Goal: Task Accomplishment & Management: Complete application form

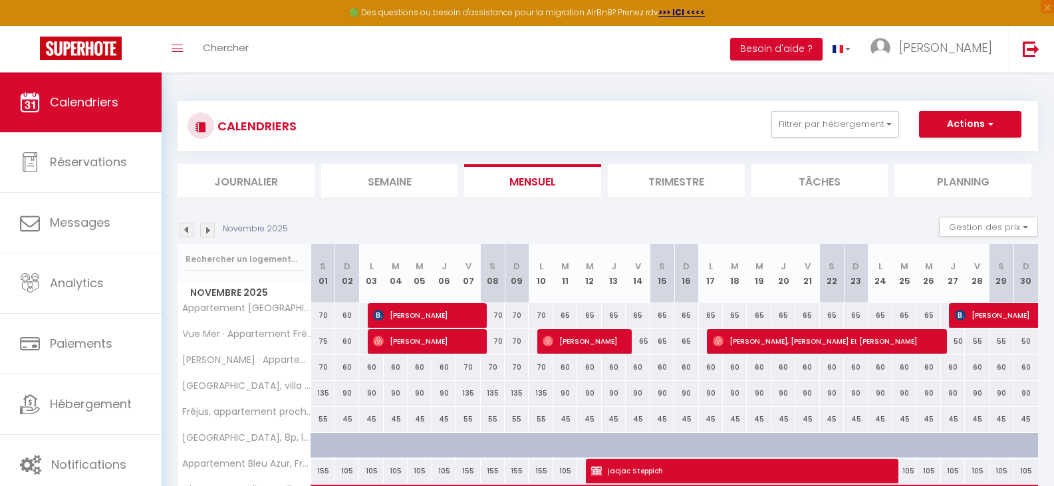
click at [205, 223] on img at bounding box center [207, 230] width 15 height 15
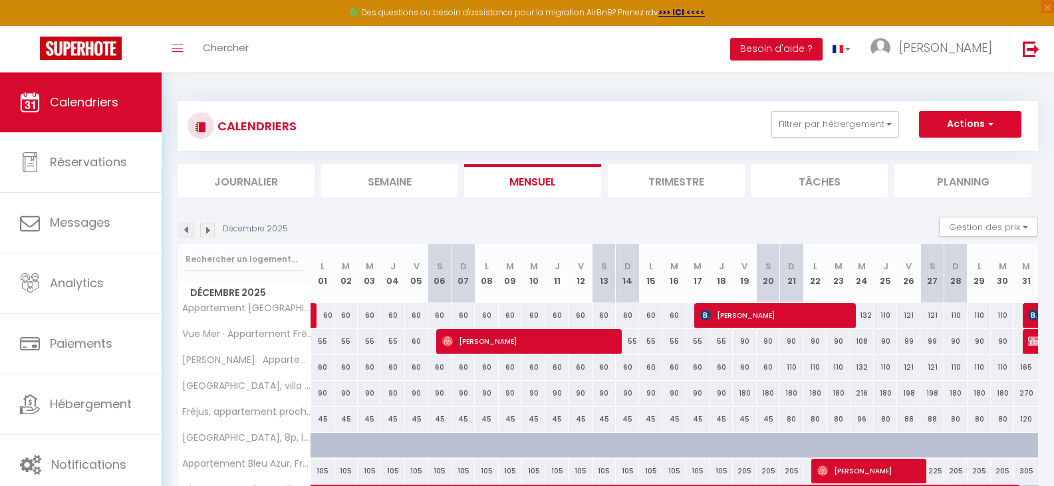
click at [205, 223] on img at bounding box center [207, 230] width 15 height 15
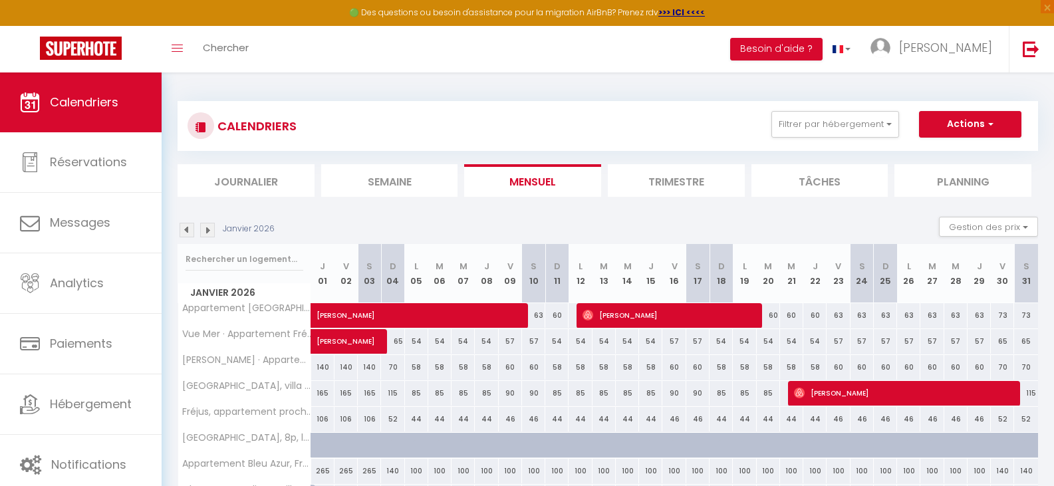
click at [209, 231] on img at bounding box center [207, 230] width 15 height 15
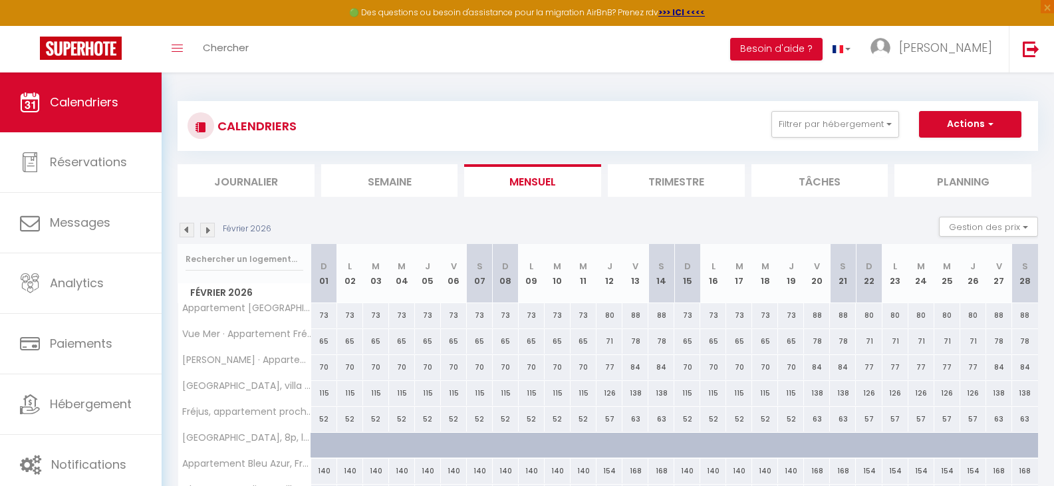
click at [209, 231] on img at bounding box center [207, 230] width 15 height 15
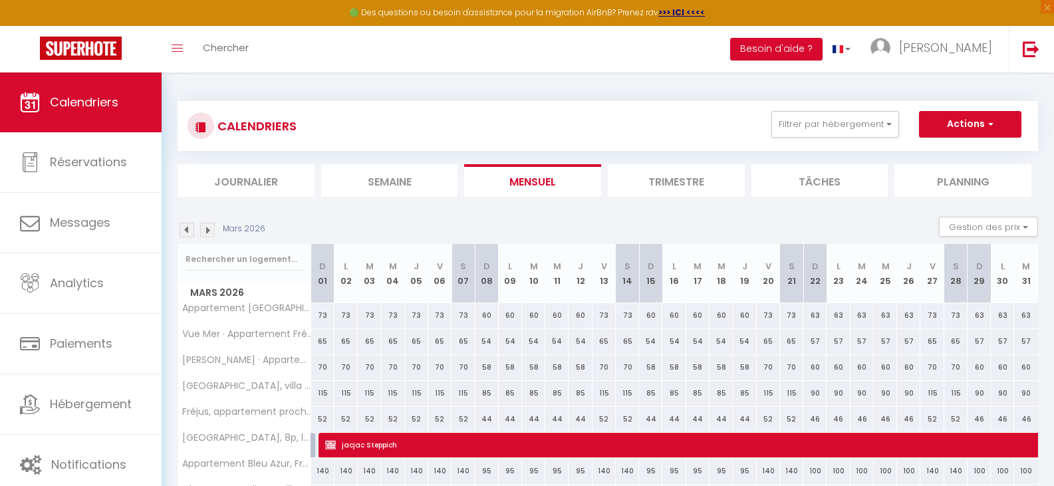
click at [209, 231] on img at bounding box center [207, 230] width 15 height 15
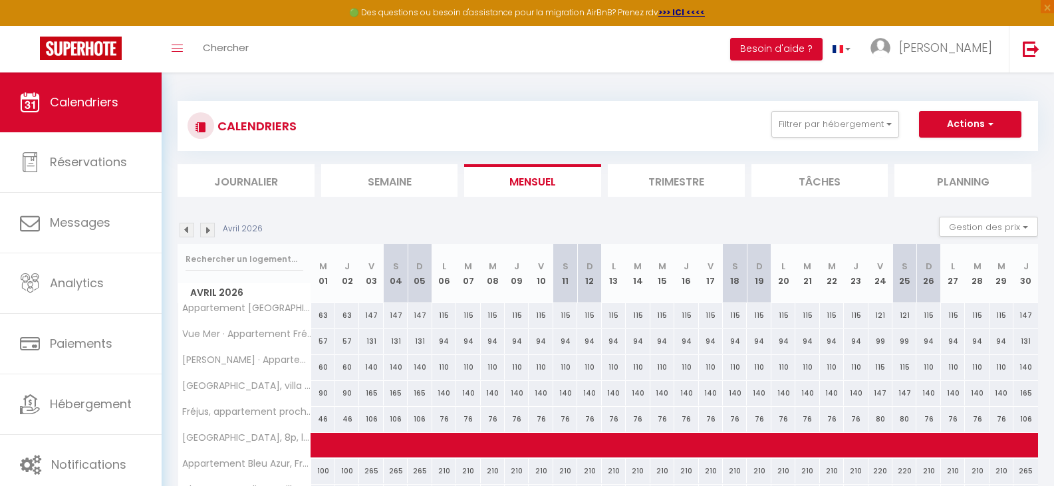
click at [209, 231] on img at bounding box center [207, 230] width 15 height 15
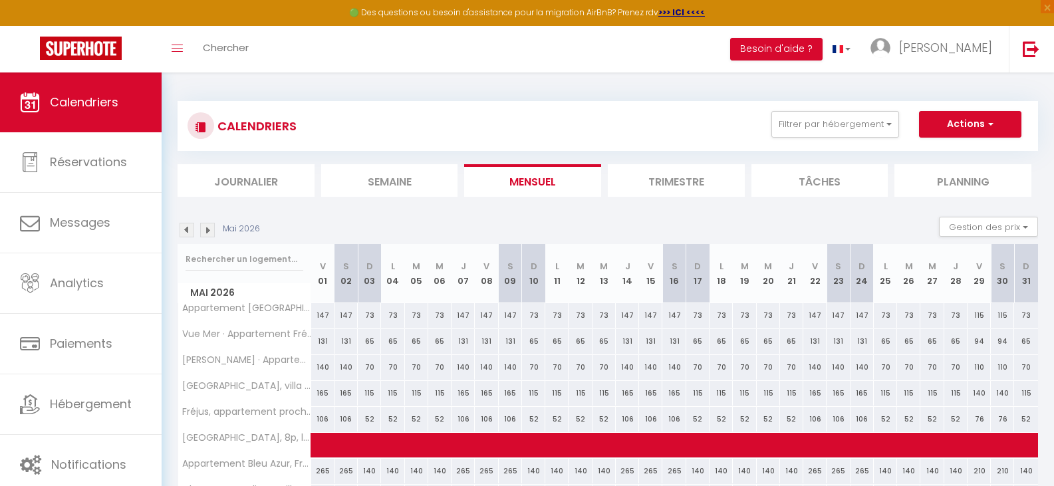
click at [209, 231] on img at bounding box center [207, 230] width 15 height 15
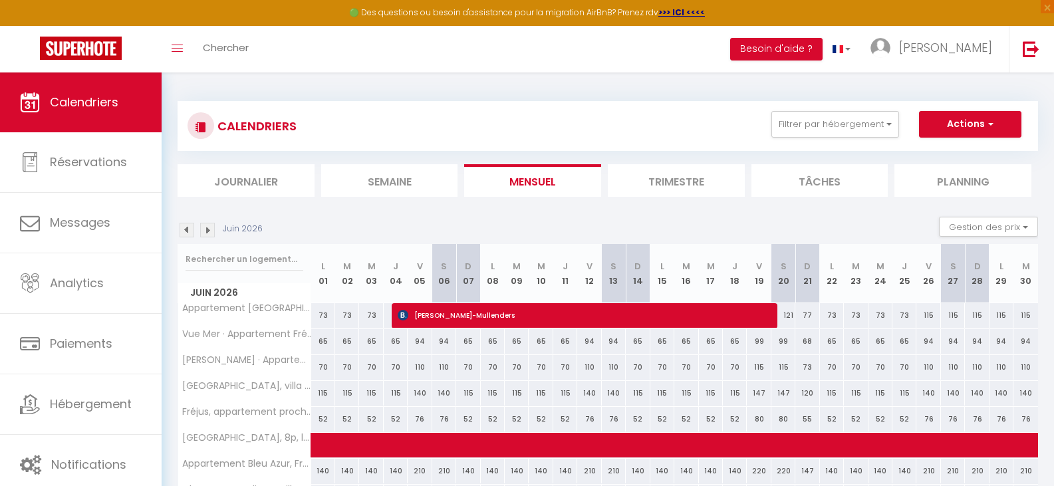
click at [209, 231] on img at bounding box center [207, 230] width 15 height 15
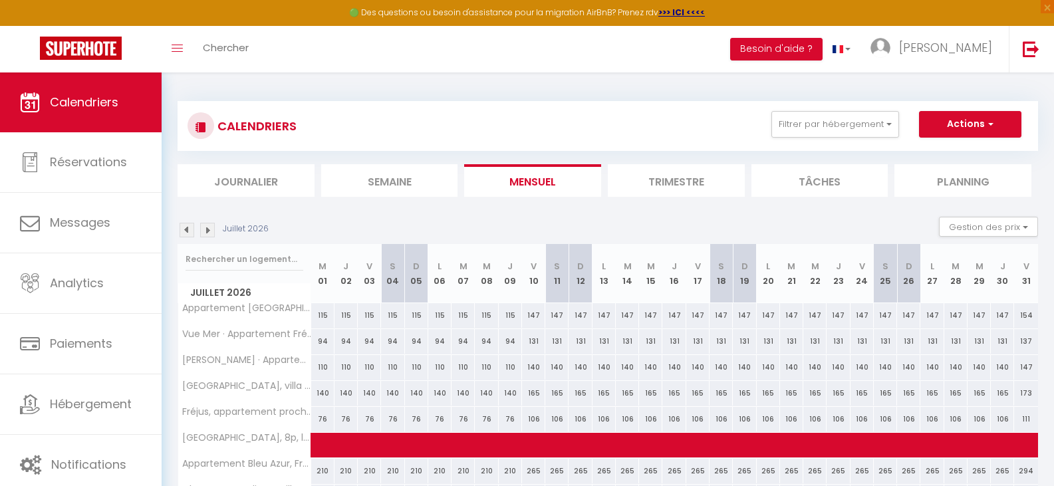
click at [209, 231] on img at bounding box center [207, 230] width 15 height 15
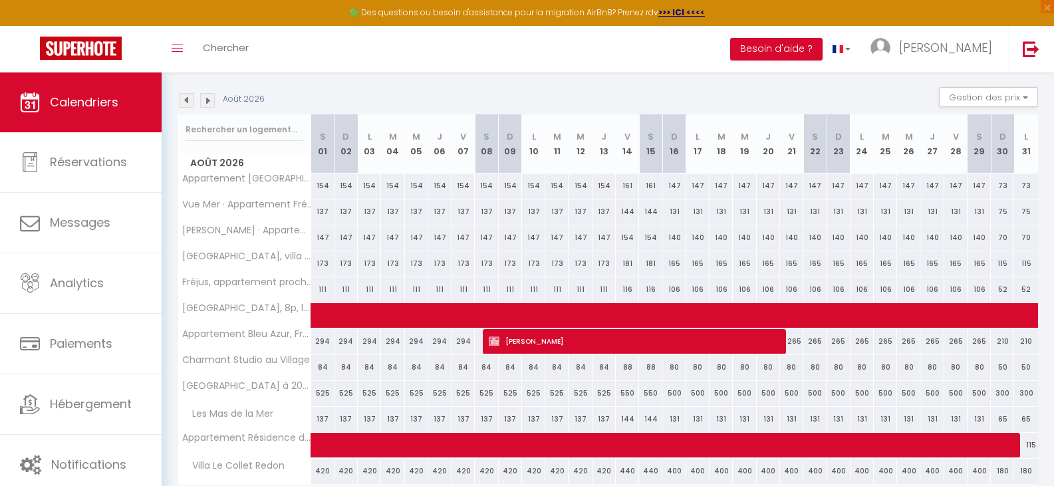
scroll to position [184, 0]
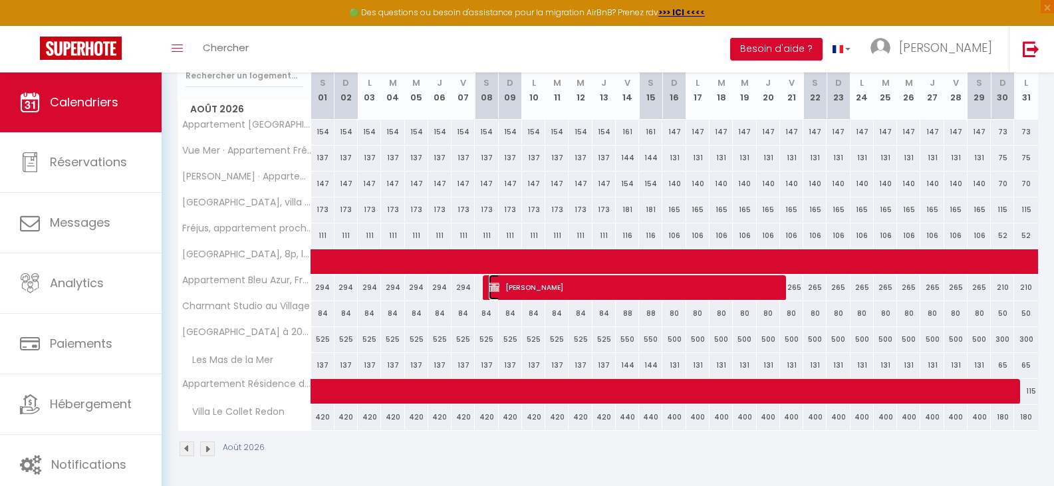
click at [592, 286] on span "Jana Grubert" at bounding box center [632, 287] width 287 height 25
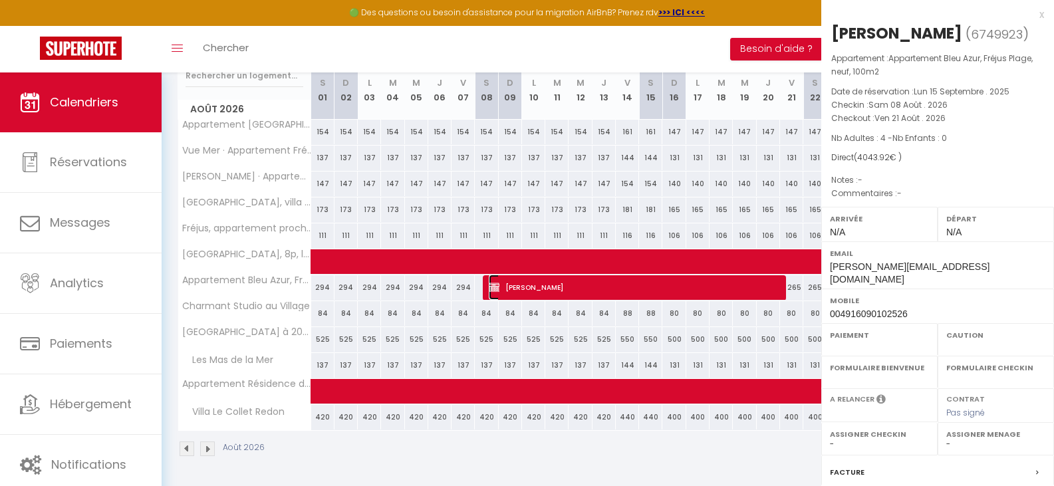
select select "KO"
select select "0"
select select "1"
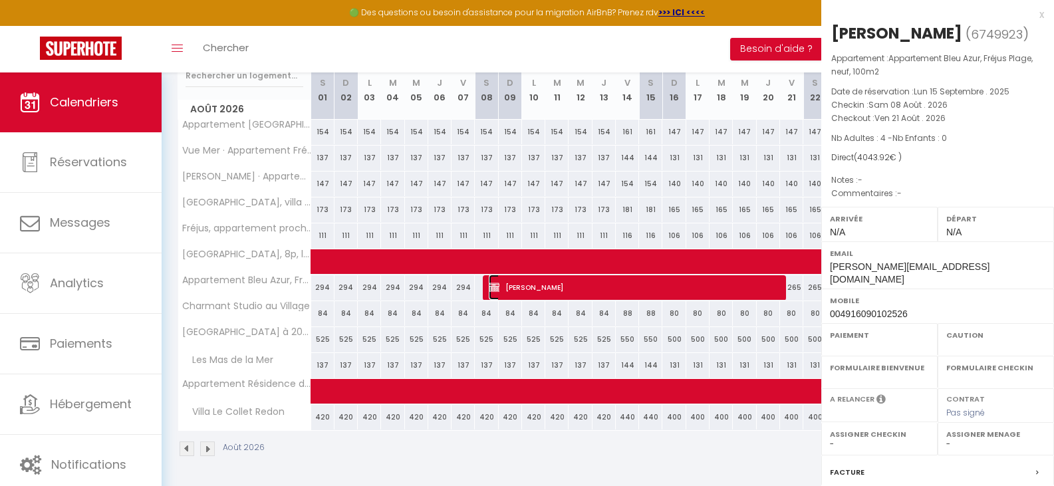
select select
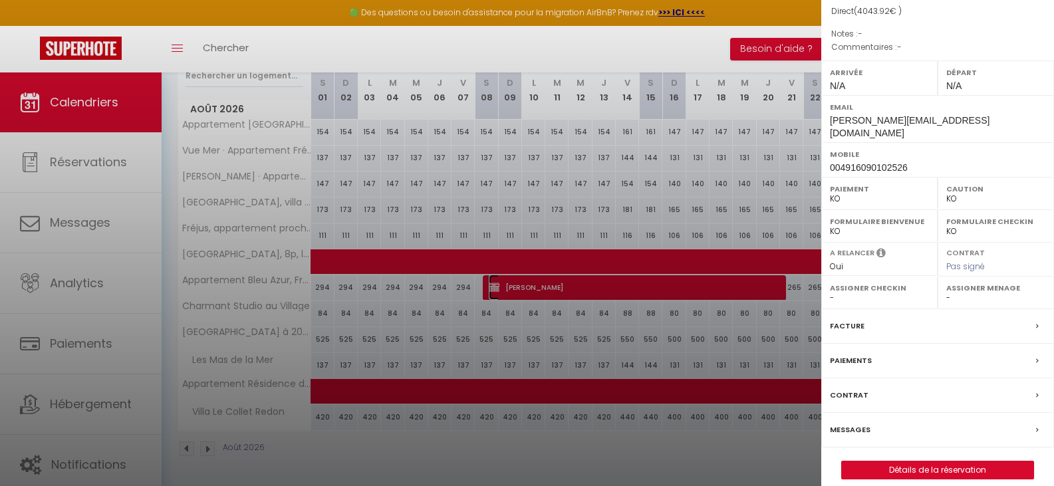
scroll to position [147, 0]
click at [842, 318] on label "Facture" at bounding box center [847, 325] width 35 height 14
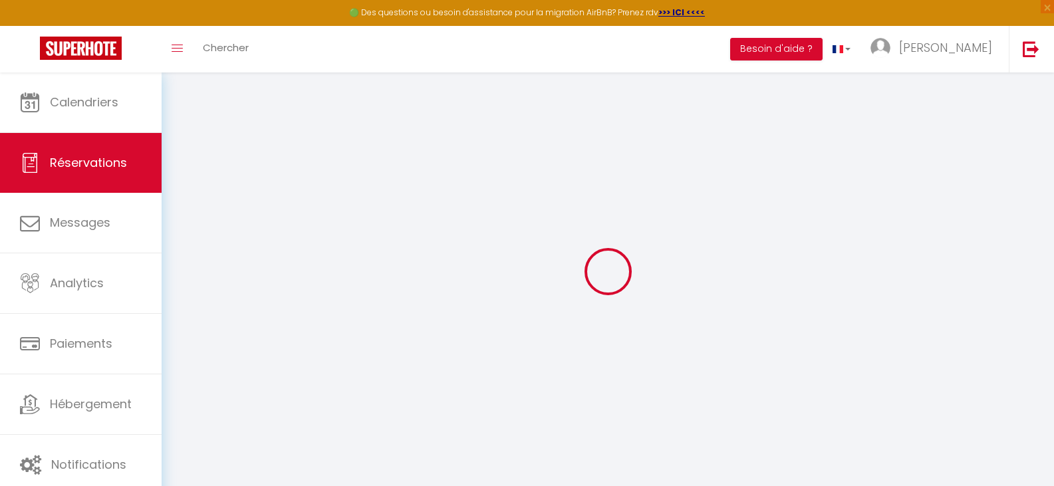
select select "cleaning"
select select "taxes"
select select
checkbox input "false"
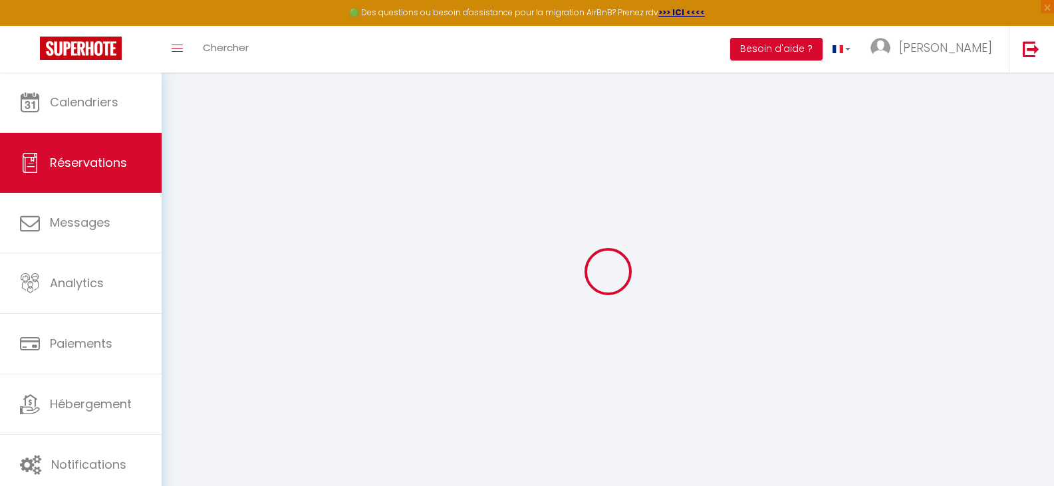
select select
checkbox input "false"
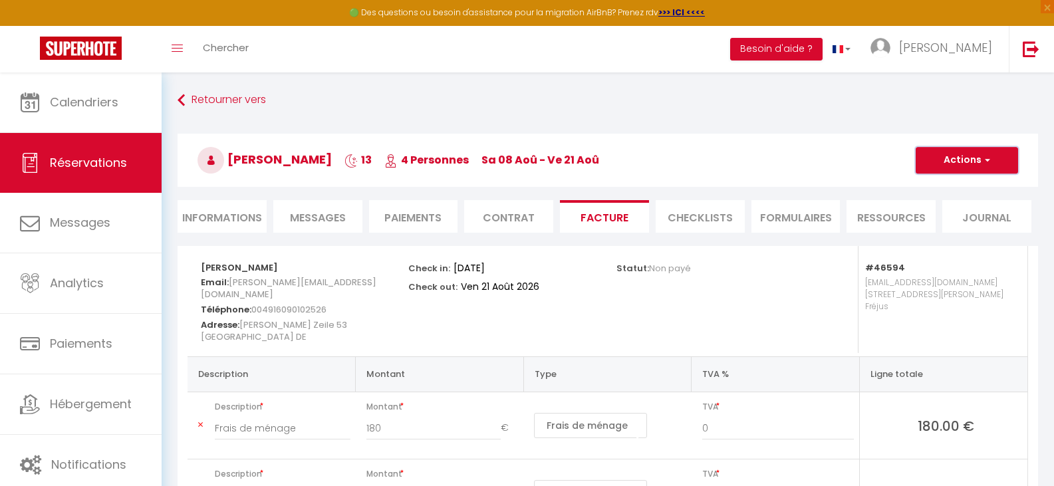
click at [961, 158] on button "Actions" at bounding box center [967, 160] width 102 height 27
click at [960, 207] on link "Aperçu et éditer" at bounding box center [957, 206] width 112 height 17
click at [967, 161] on button "Actions" at bounding box center [967, 160] width 102 height 27
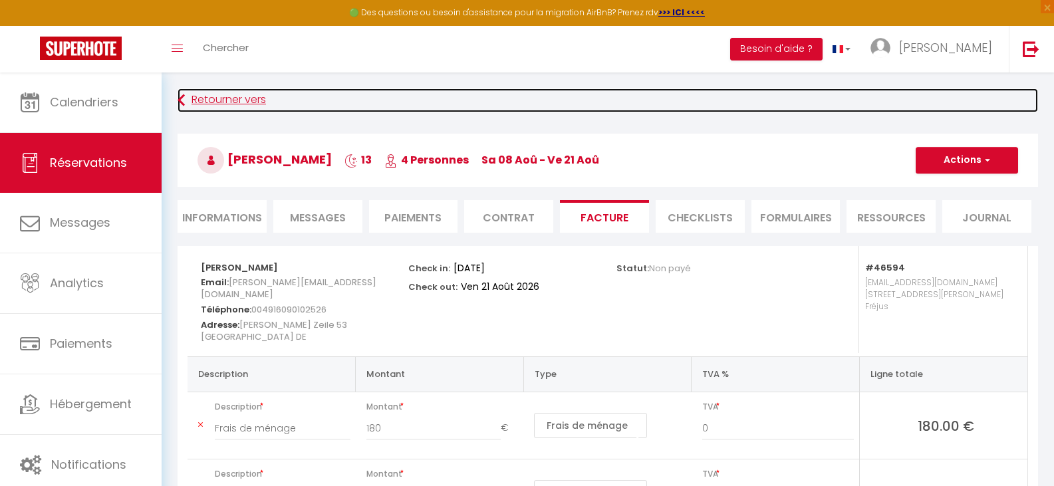
click at [182, 91] on icon at bounding box center [181, 100] width 7 height 24
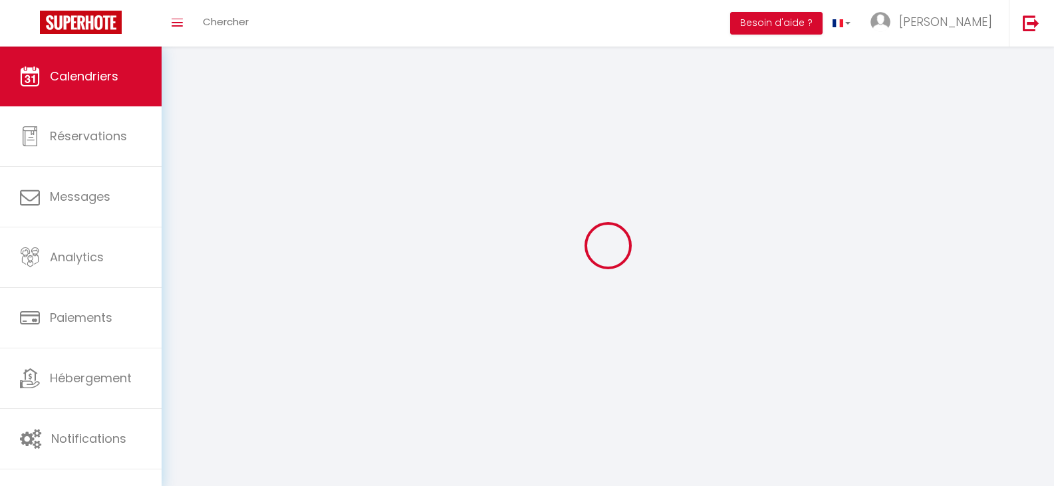
scroll to position [72, 0]
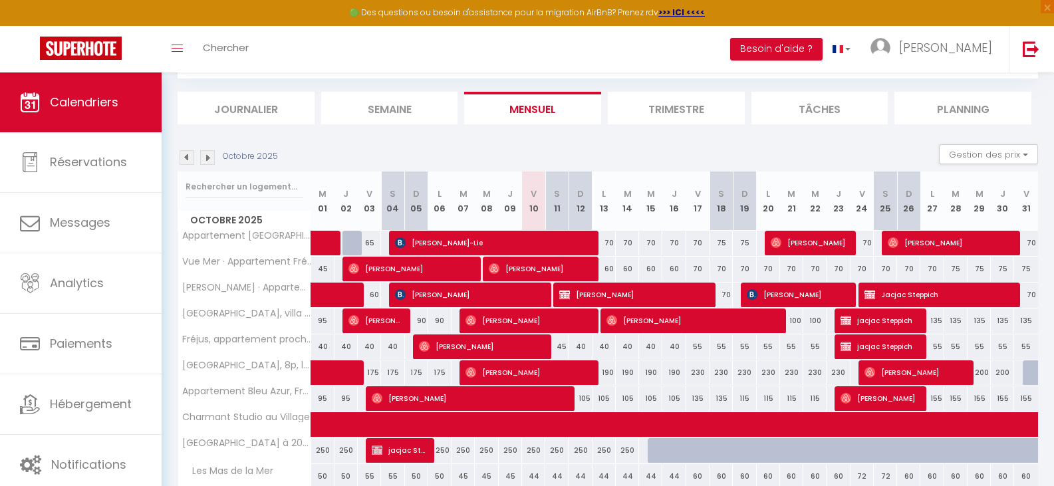
drag, startPoint x: 739, startPoint y: 201, endPoint x: 749, endPoint y: 207, distance: 11.6
click at [748, 207] on th "D 19" at bounding box center [744, 201] width 23 height 59
click at [209, 154] on img at bounding box center [207, 157] width 15 height 15
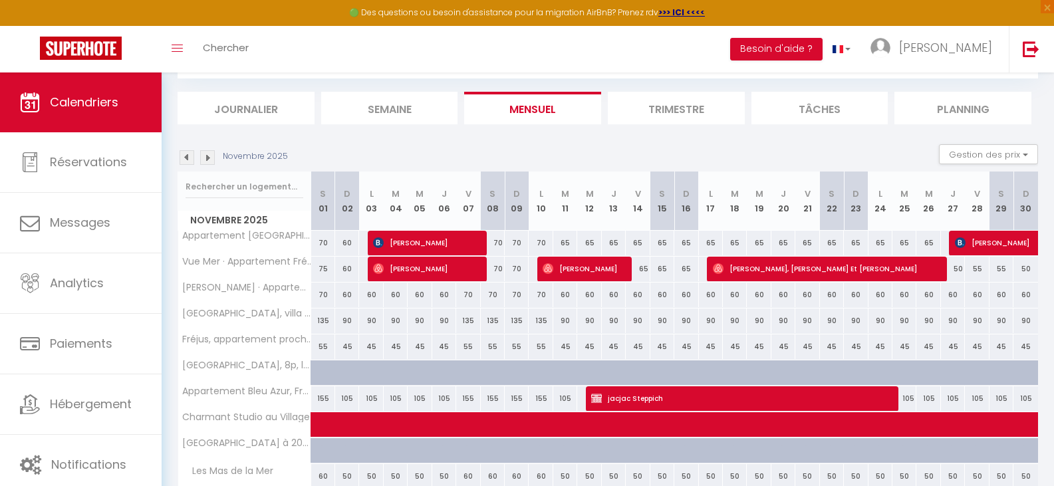
click at [209, 154] on img at bounding box center [207, 157] width 15 height 15
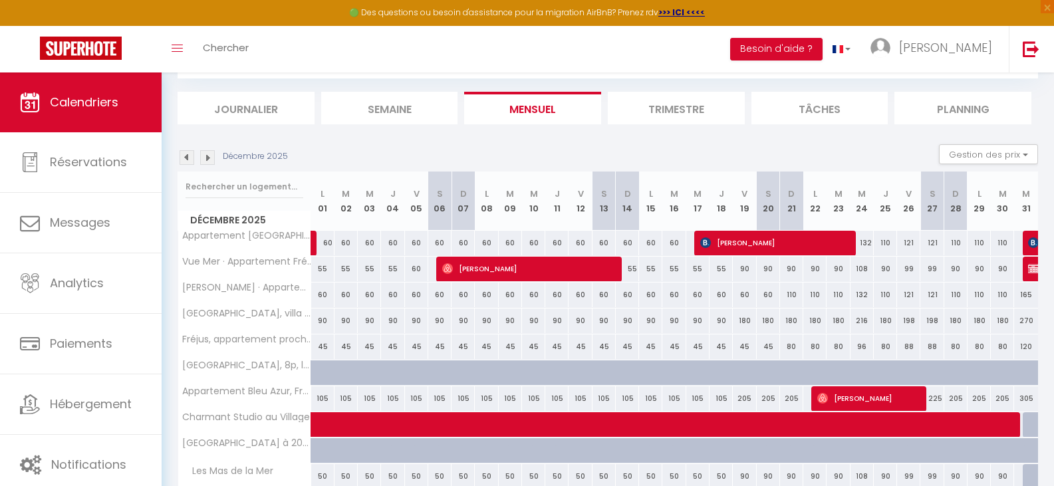
click at [209, 154] on img at bounding box center [207, 157] width 15 height 15
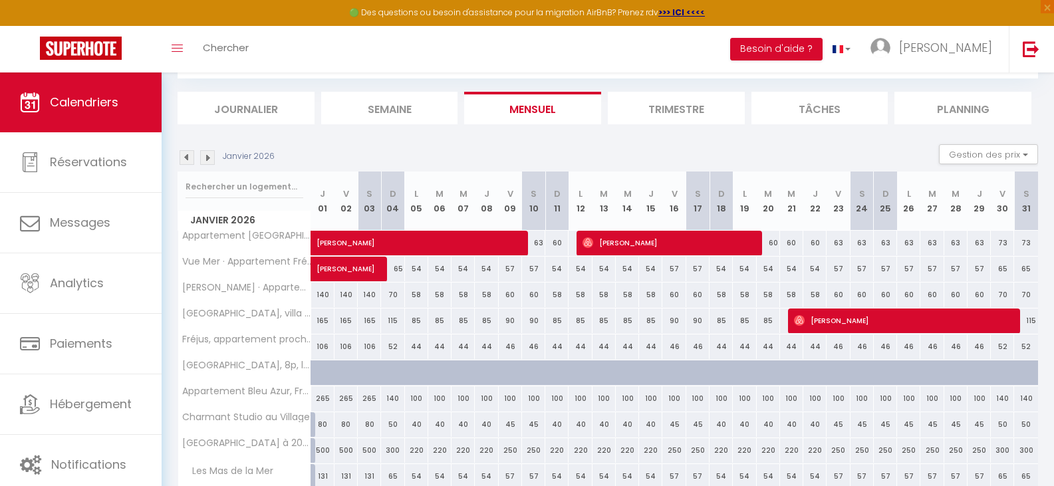
click at [209, 154] on img at bounding box center [207, 157] width 15 height 15
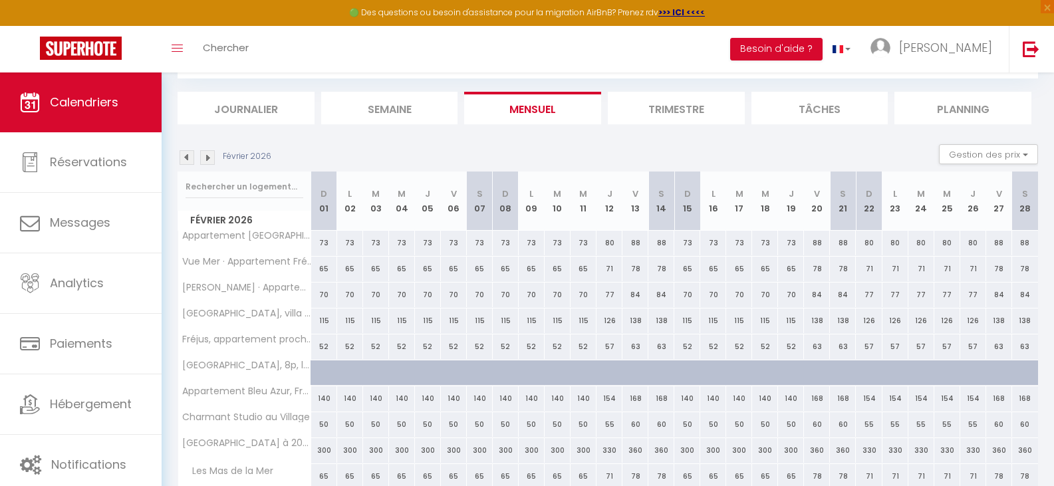
click at [209, 154] on img at bounding box center [207, 157] width 15 height 15
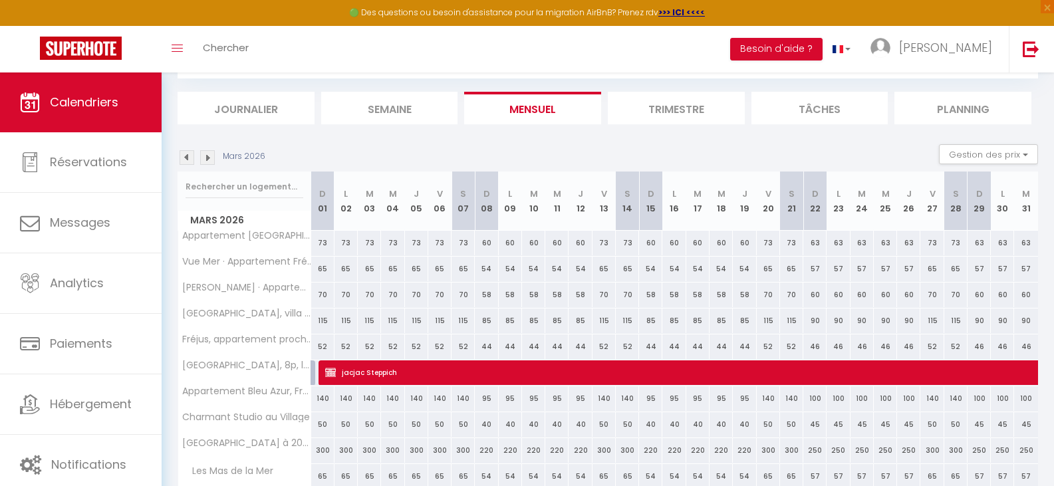
click at [209, 154] on img at bounding box center [207, 157] width 15 height 15
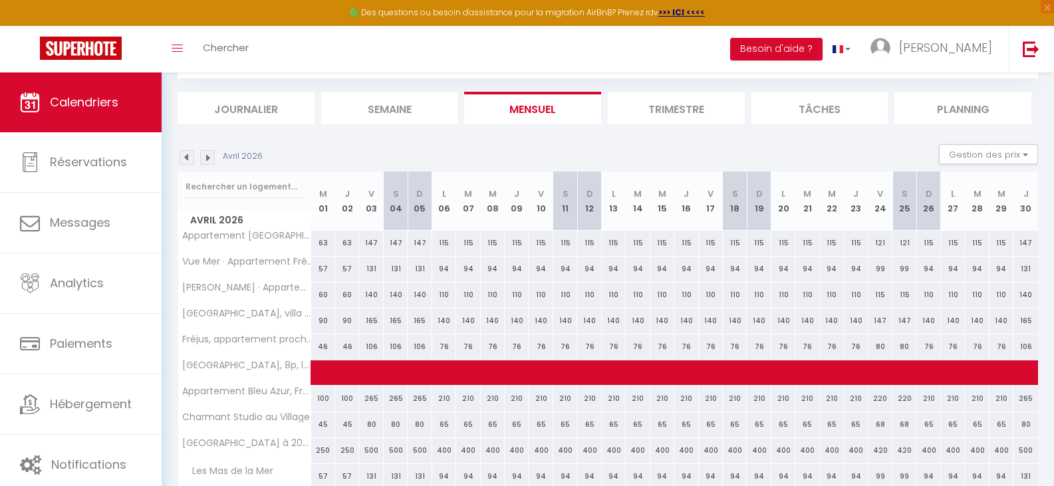
click at [209, 154] on img at bounding box center [207, 157] width 15 height 15
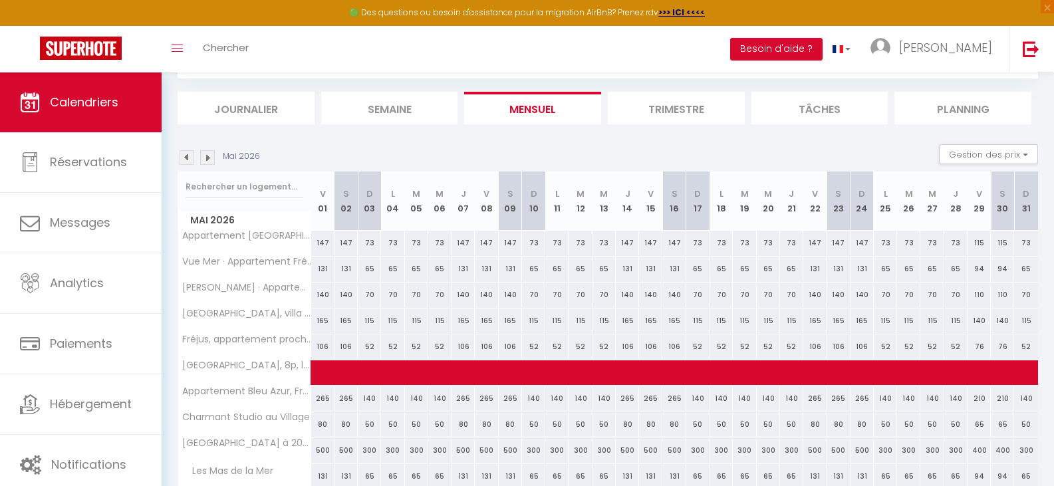
click at [209, 154] on img at bounding box center [207, 157] width 15 height 15
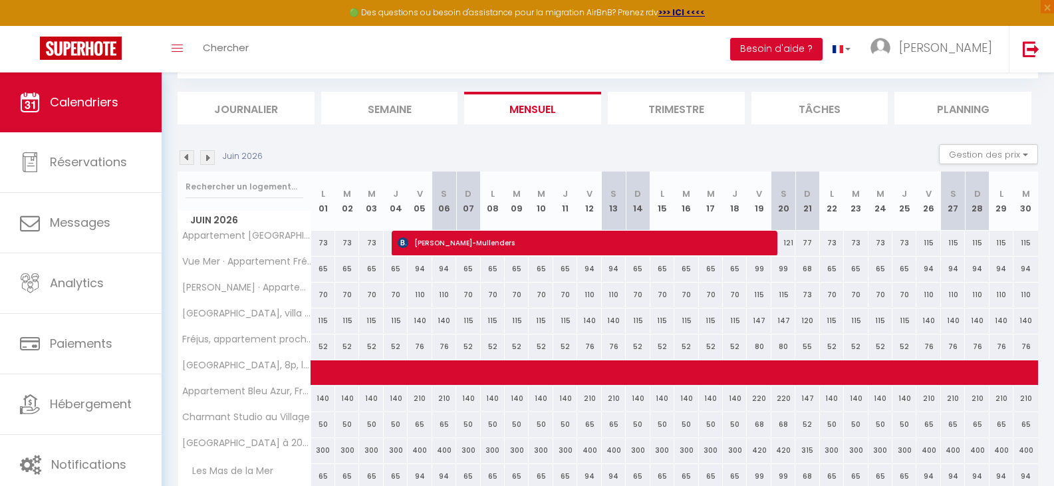
click at [209, 154] on img at bounding box center [207, 157] width 15 height 15
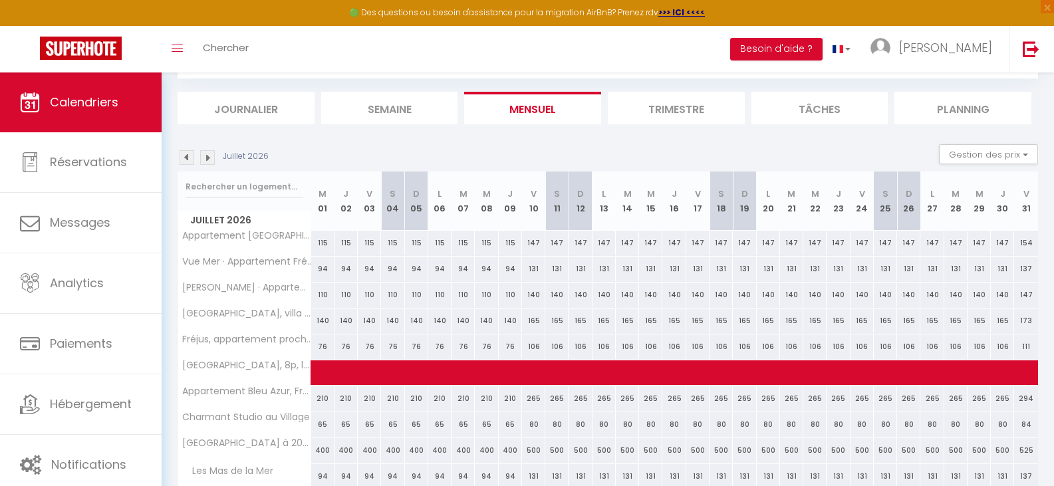
click at [209, 154] on img at bounding box center [207, 157] width 15 height 15
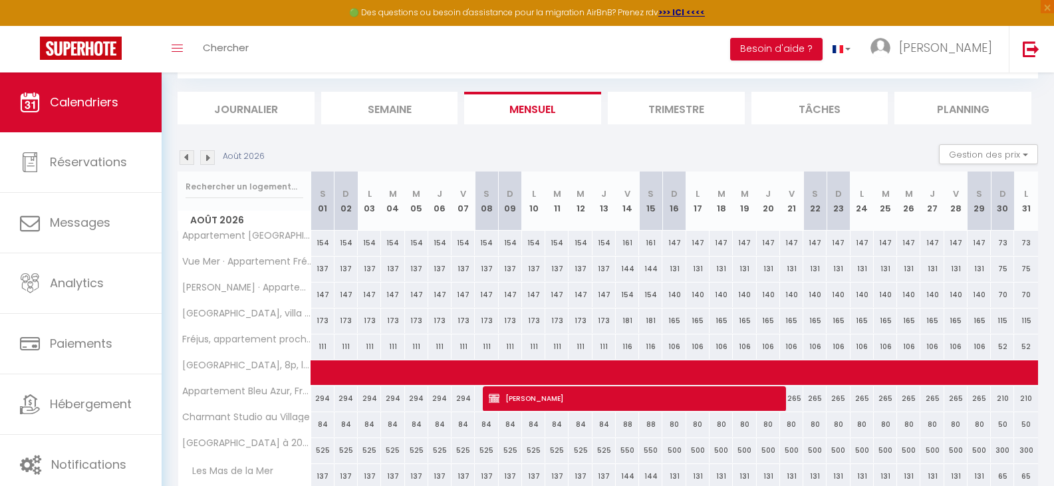
click at [209, 154] on img at bounding box center [207, 157] width 15 height 15
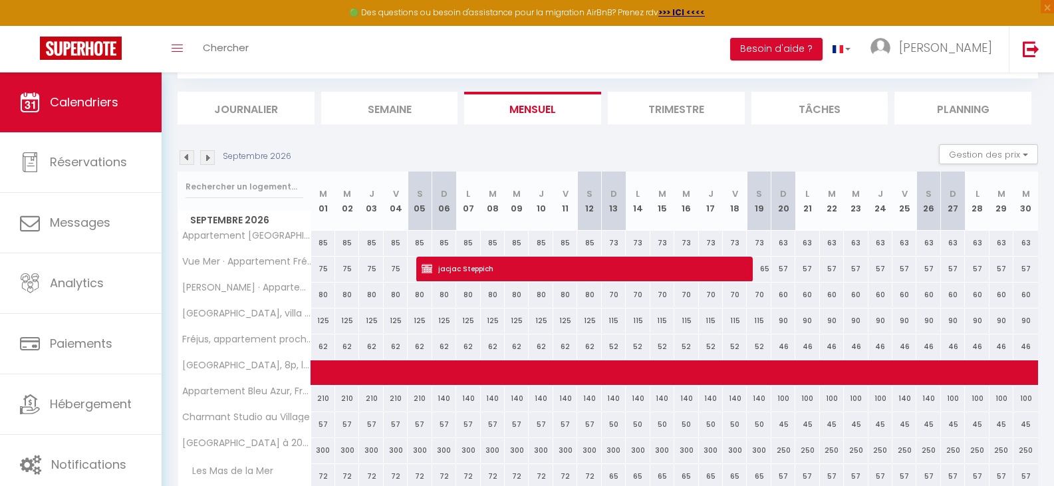
click at [182, 158] on img at bounding box center [187, 157] width 15 height 15
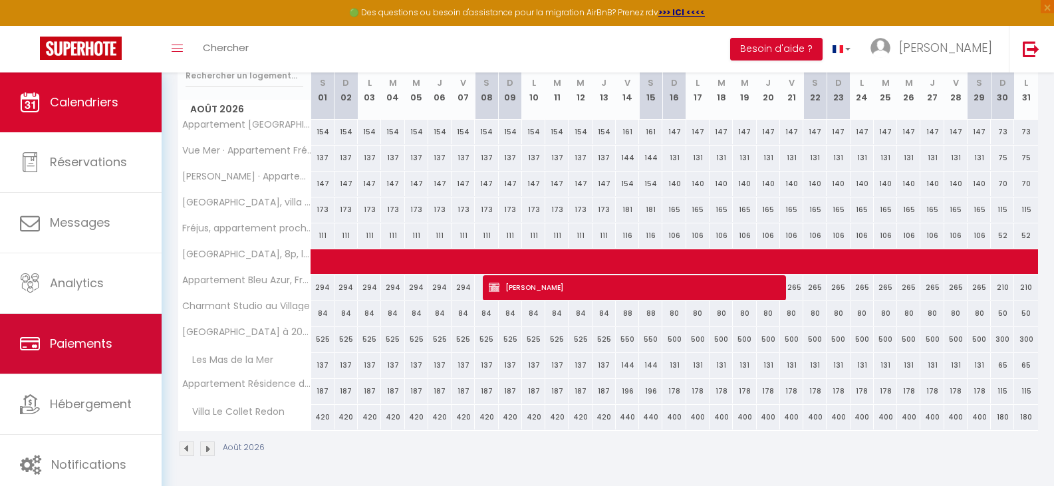
scroll to position [0, 0]
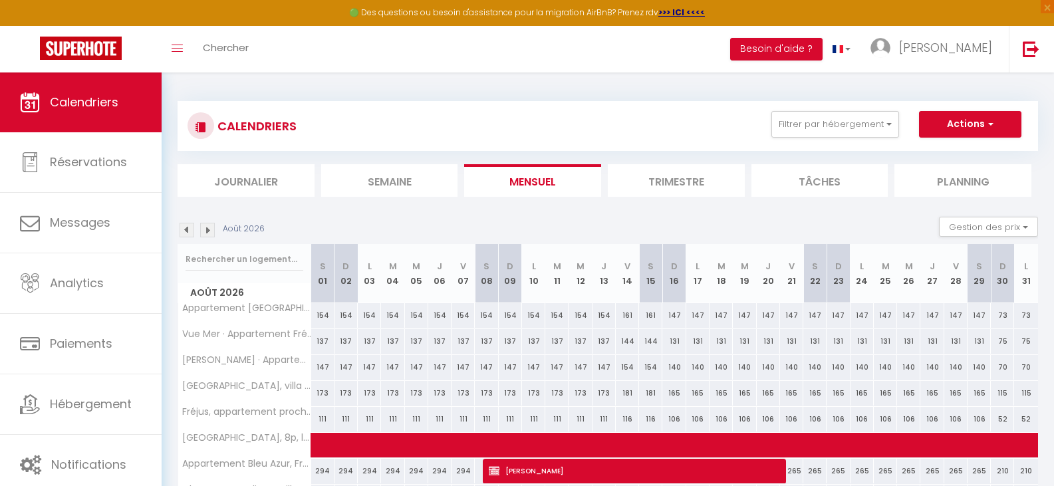
click at [183, 228] on img at bounding box center [187, 230] width 15 height 15
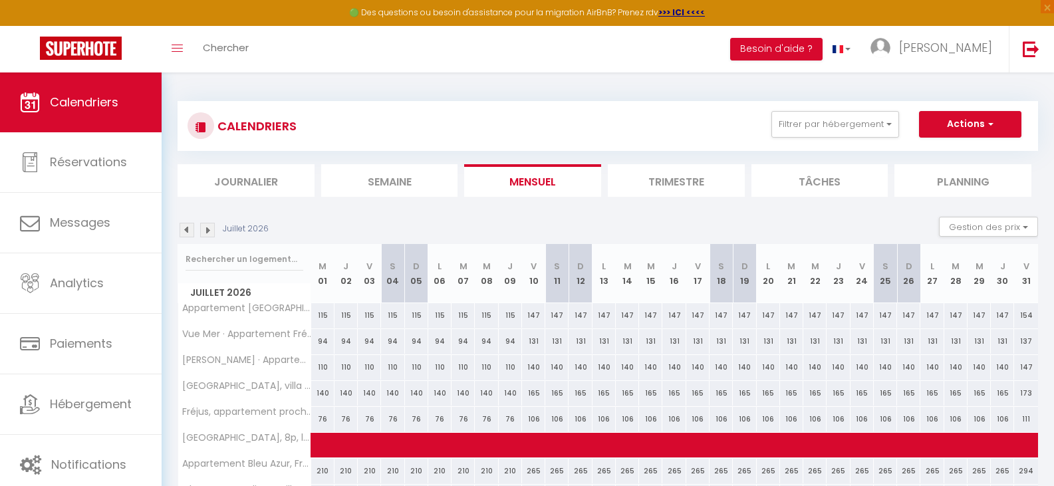
click at [207, 225] on img at bounding box center [207, 230] width 15 height 15
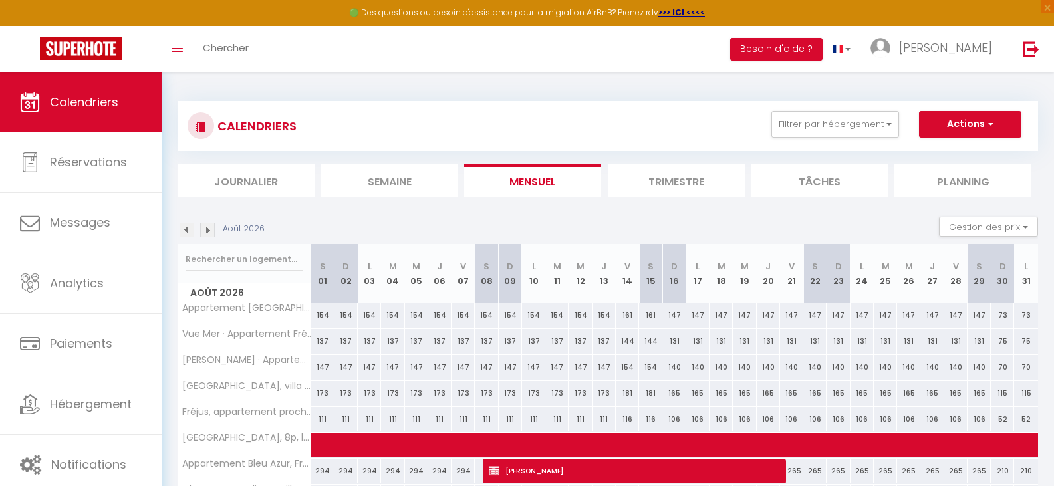
click at [183, 230] on img at bounding box center [187, 230] width 15 height 15
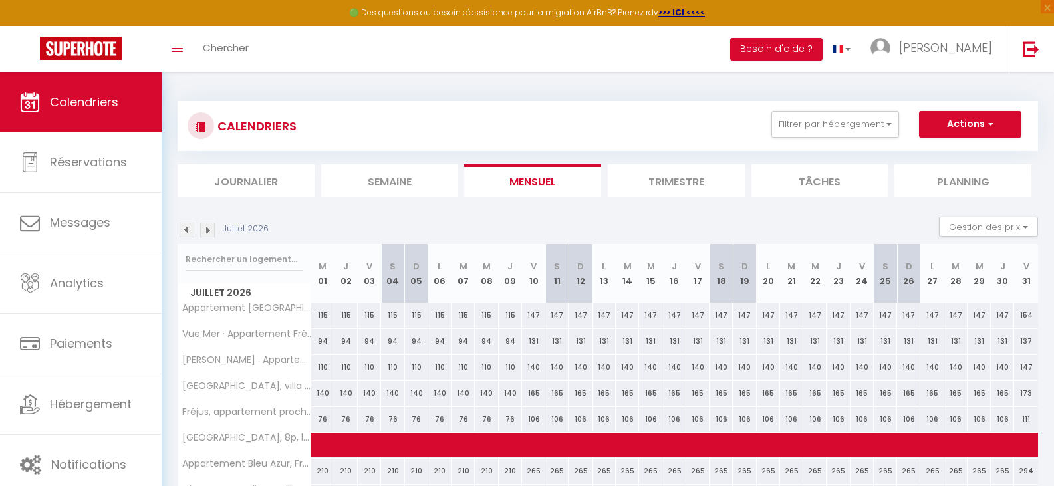
click at [207, 227] on img at bounding box center [207, 230] width 15 height 15
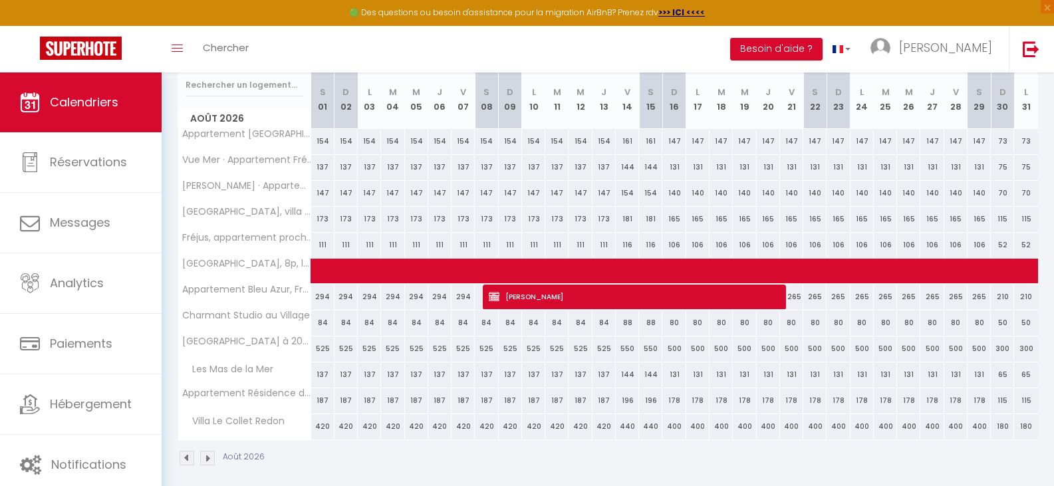
scroll to position [184, 0]
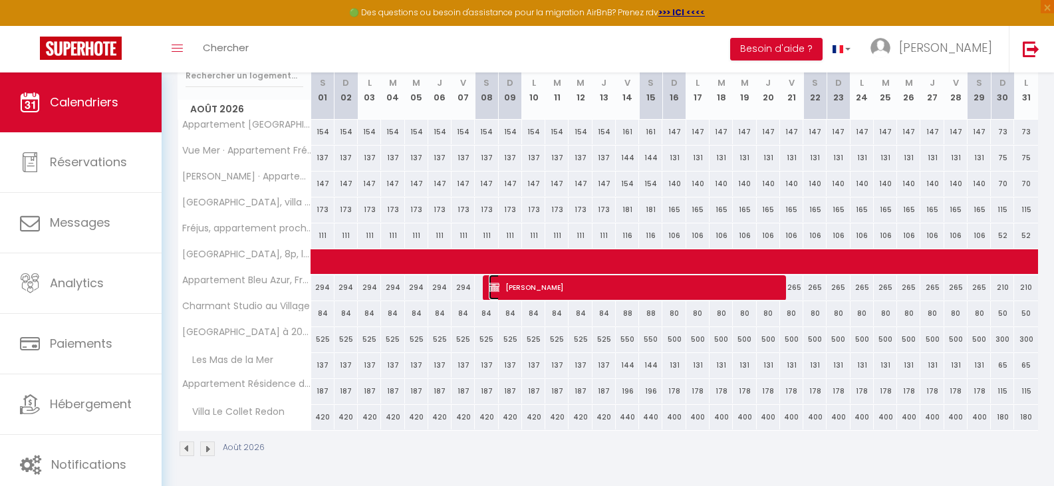
click at [653, 281] on span "Jana Grubert" at bounding box center [632, 287] width 287 height 25
select select "KO"
select select "0"
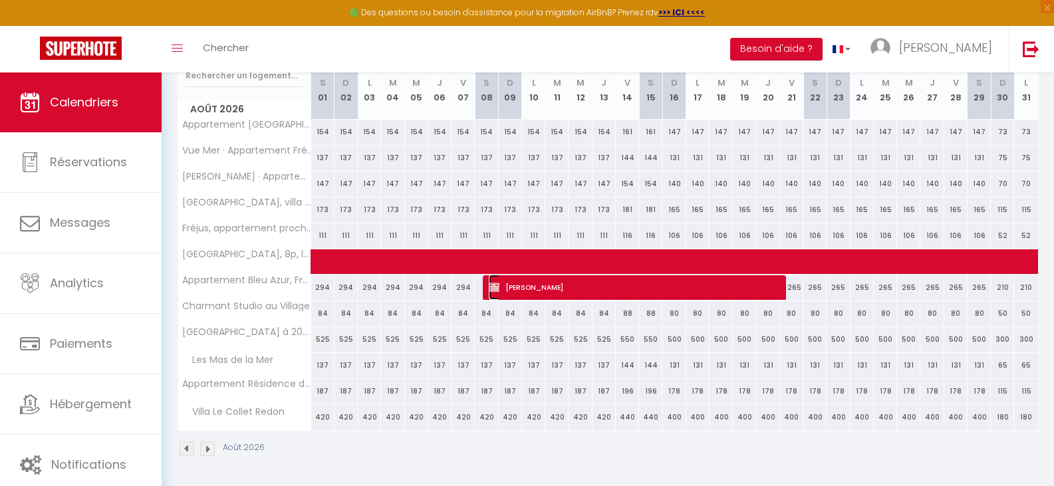
select select "1"
select select
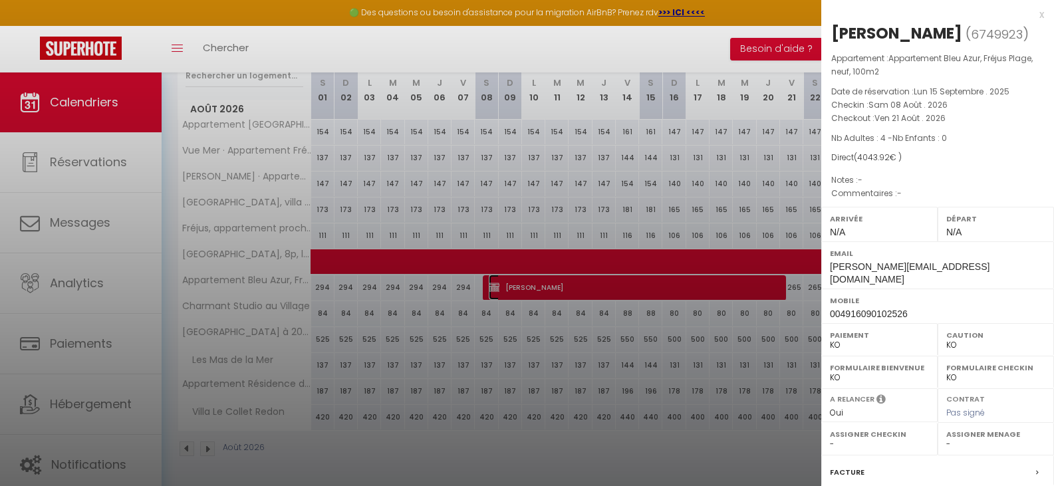
scroll to position [147, 0]
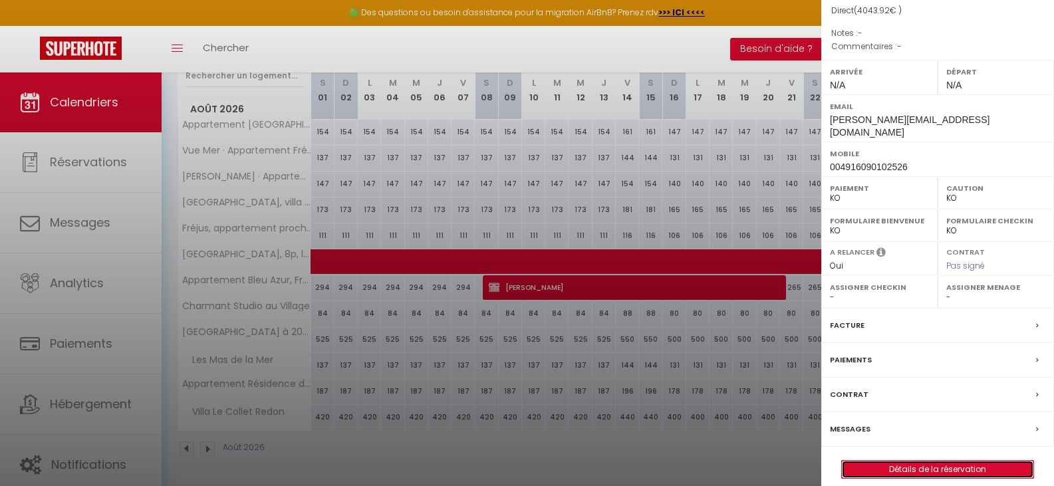
click at [945, 461] on link "Détails de la réservation" at bounding box center [937, 469] width 191 height 17
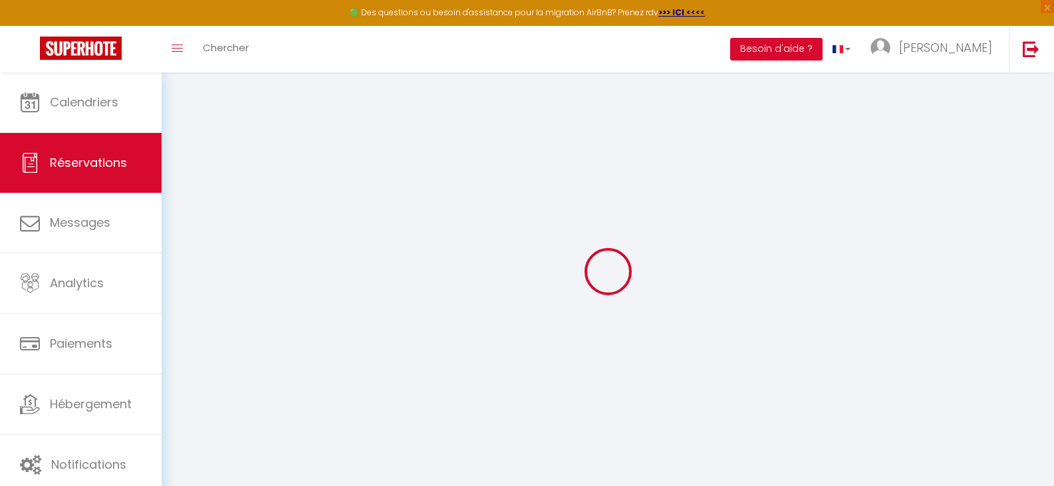
select select
checkbox input "false"
select select
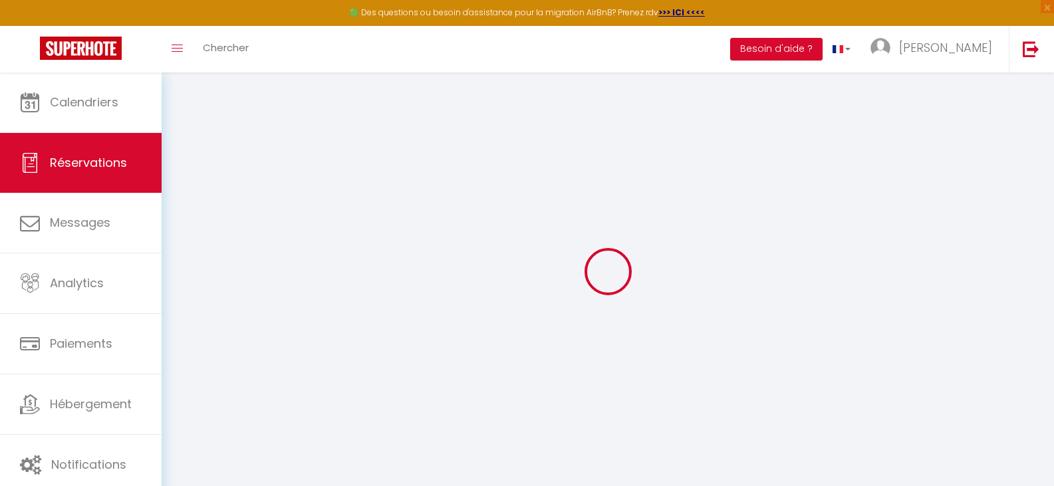
checkbox input "false"
select select
checkbox input "false"
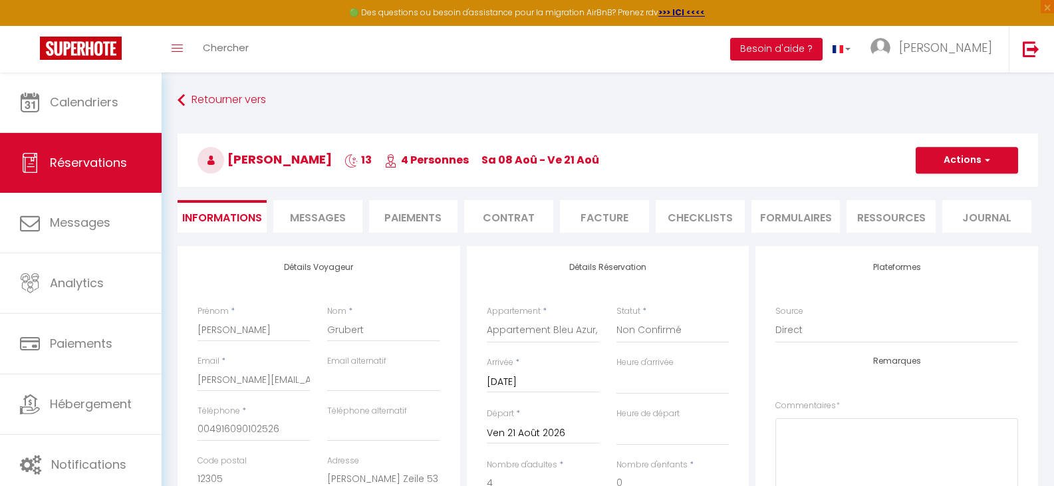
type input "180"
type input "179.92"
select select
checkbox input "false"
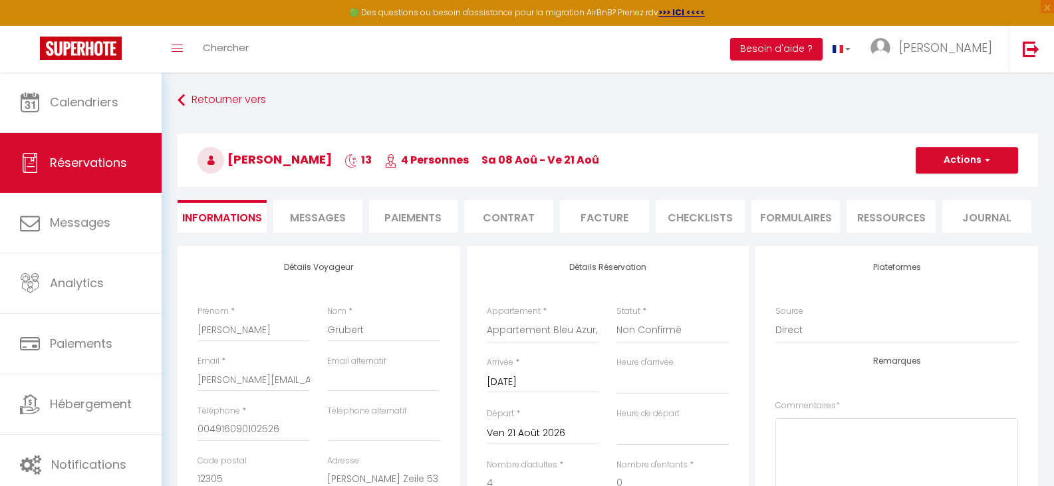
select select
click at [967, 158] on button "Actions" at bounding box center [967, 160] width 102 height 27
click at [951, 225] on link "Supprimer" at bounding box center [953, 223] width 105 height 17
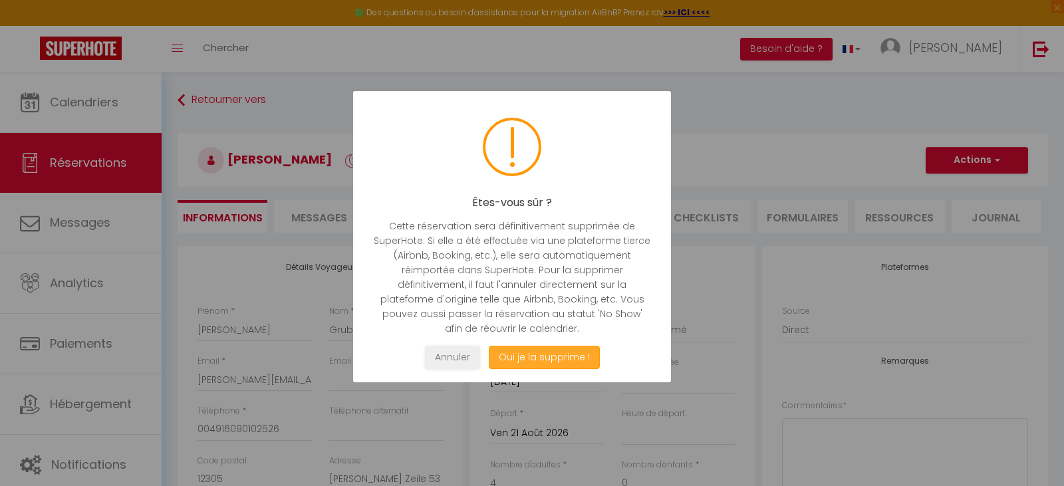
click at [560, 350] on button "Oui je la supprime !" at bounding box center [544, 357] width 111 height 23
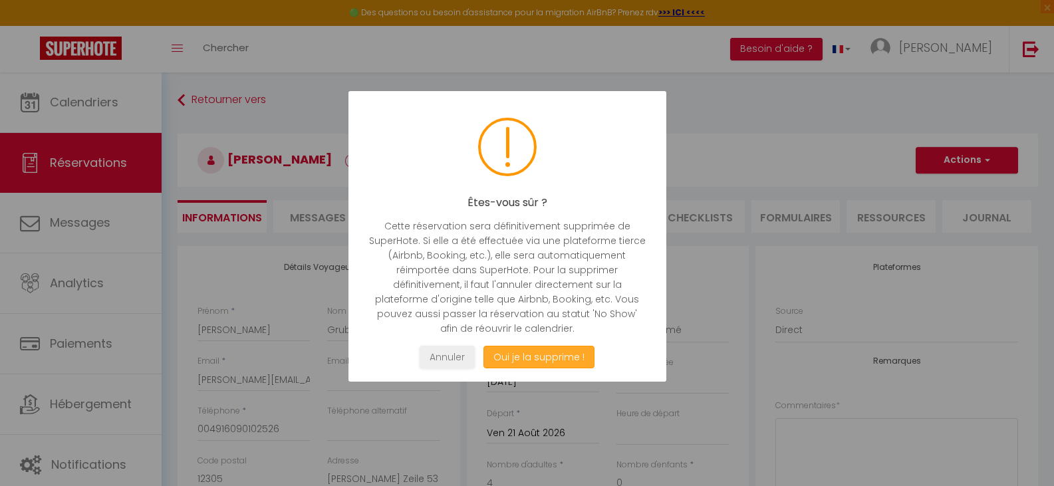
select select "not_cancelled"
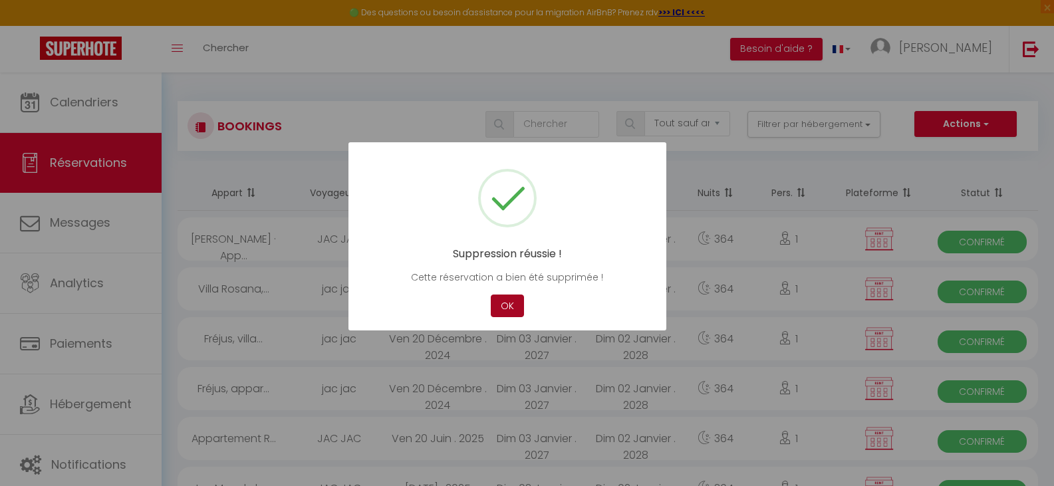
click at [508, 301] on button "OK" at bounding box center [507, 306] width 33 height 23
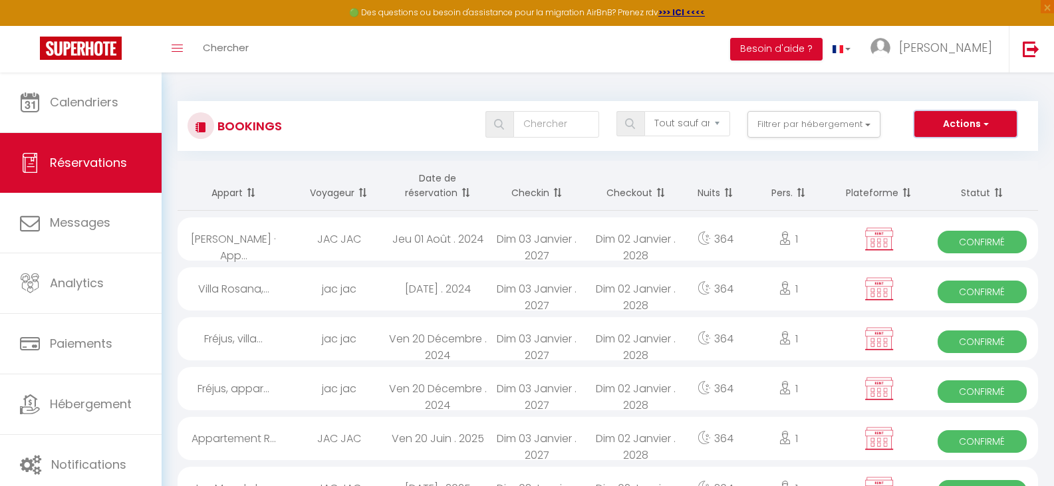
click at [941, 119] on button "Actions" at bounding box center [965, 124] width 102 height 27
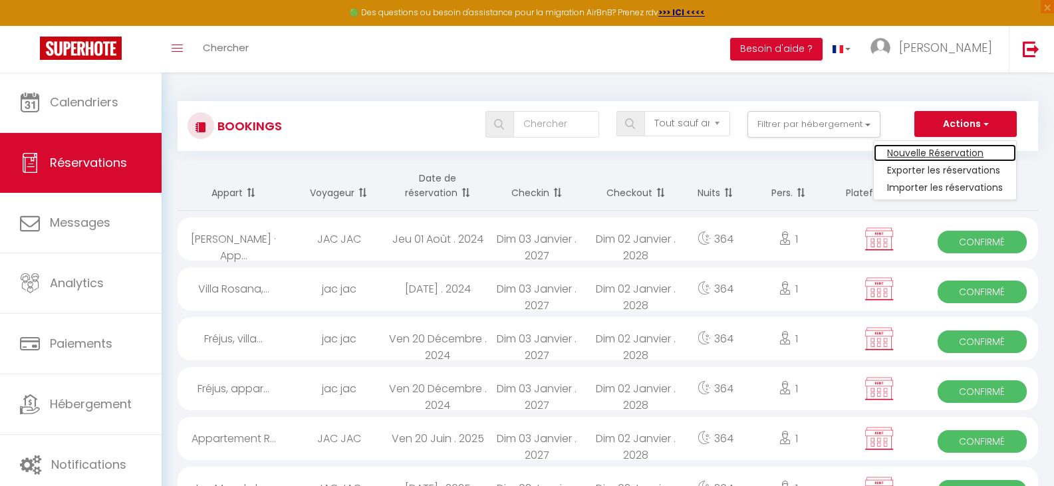
click at [942, 151] on link "Nouvelle Réservation" at bounding box center [945, 152] width 142 height 17
select select
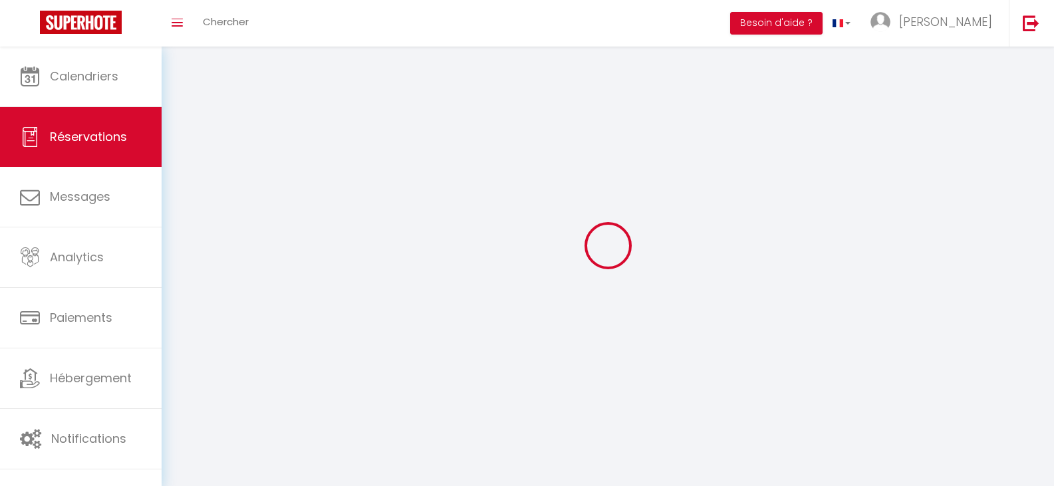
select select
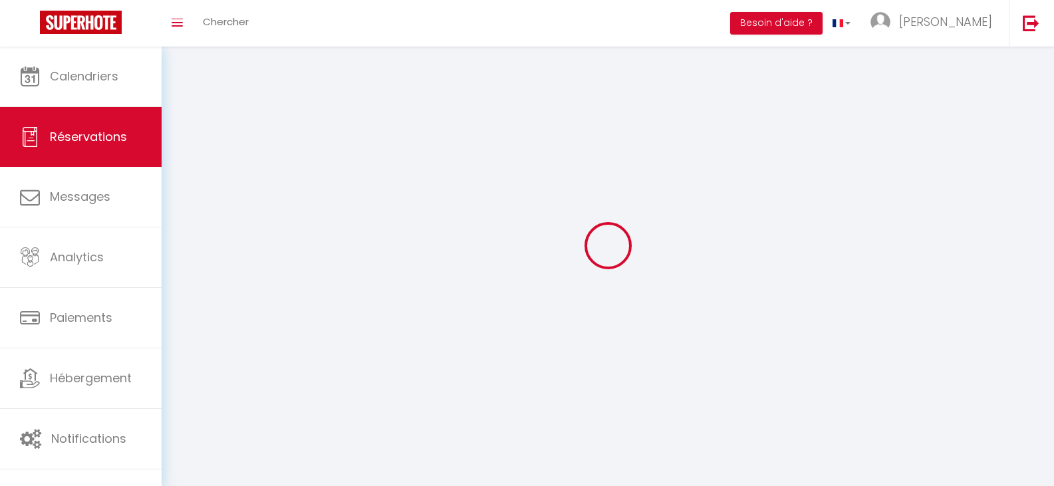
select select
checkbox input "false"
select select
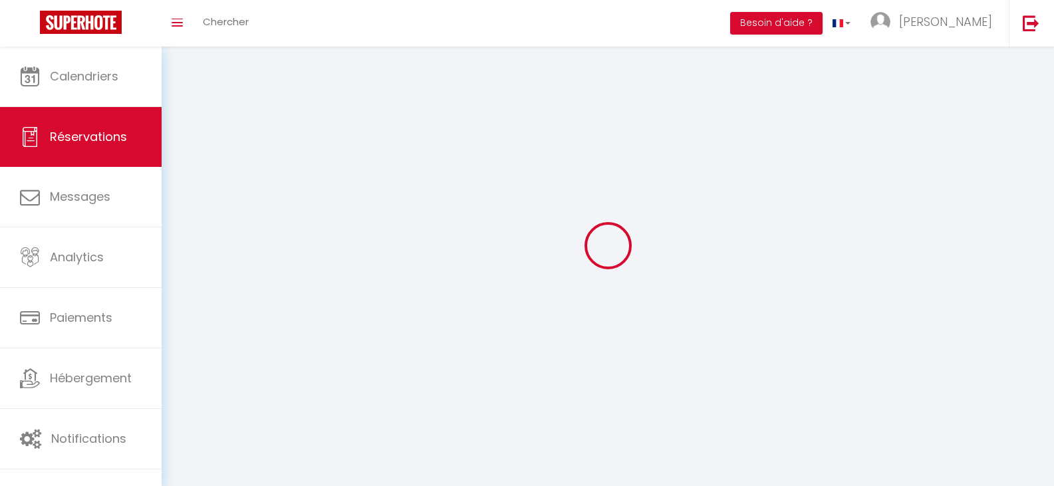
select select
checkbox input "false"
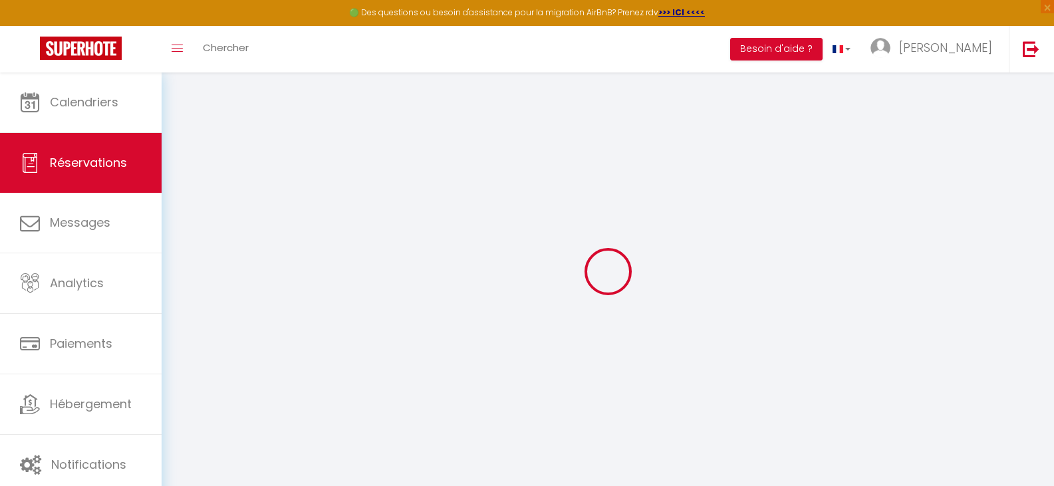
select select
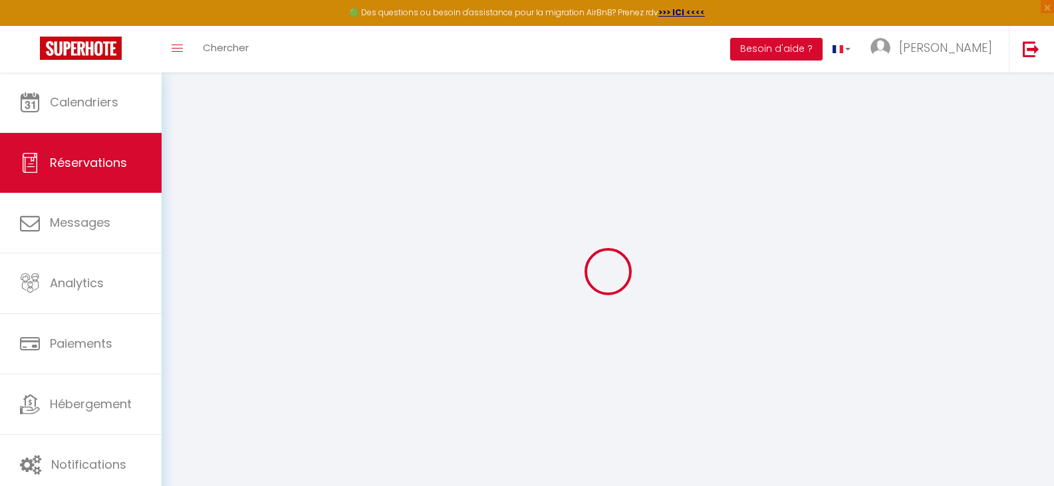
select select
checkbox input "false"
select select
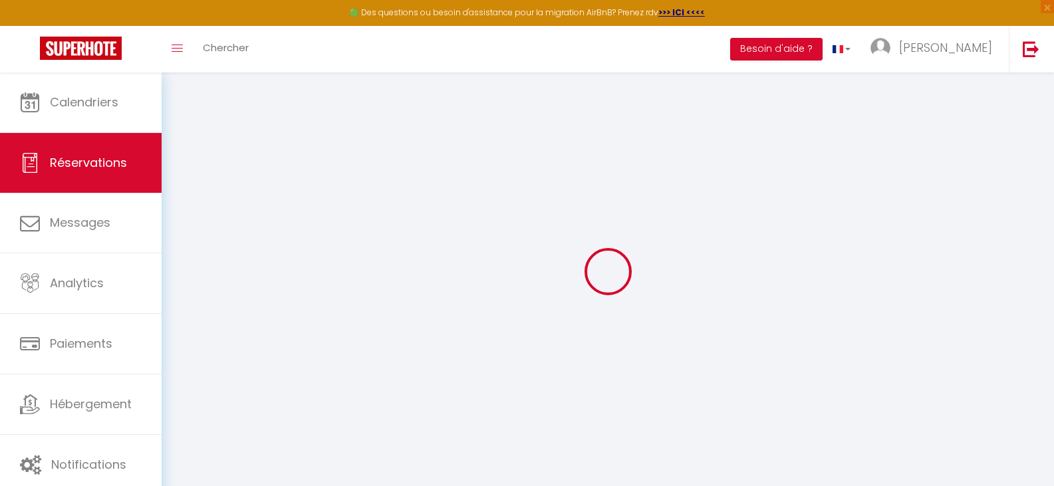
select select
checkbox input "false"
select select
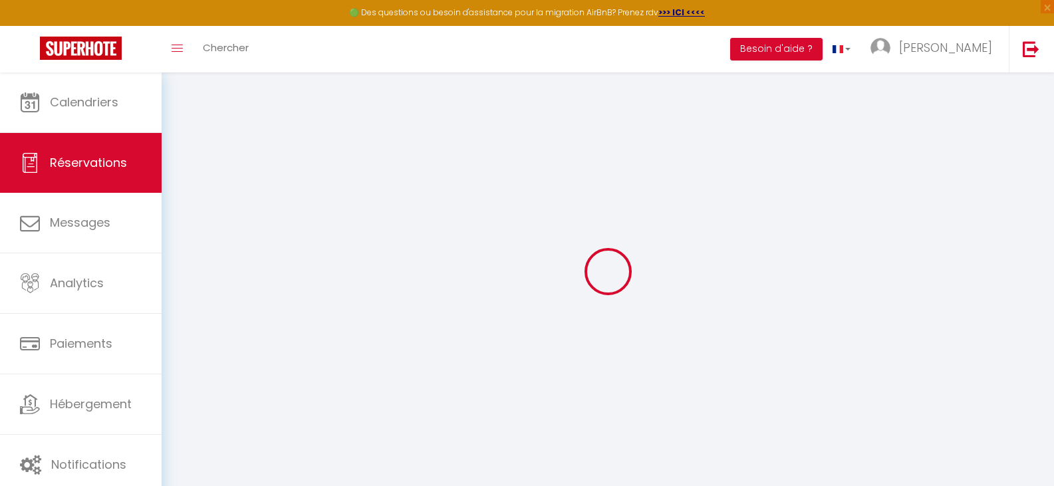
select select
checkbox input "false"
select select
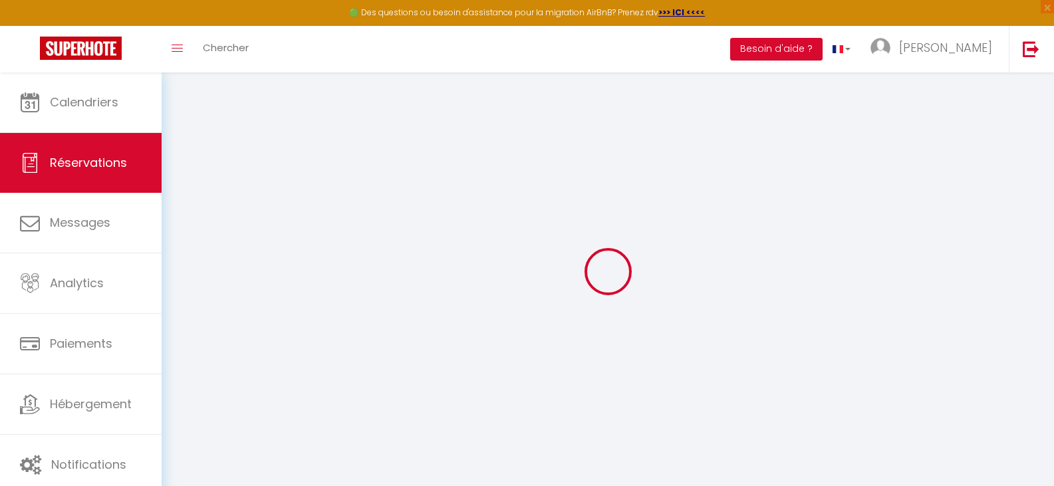
select select
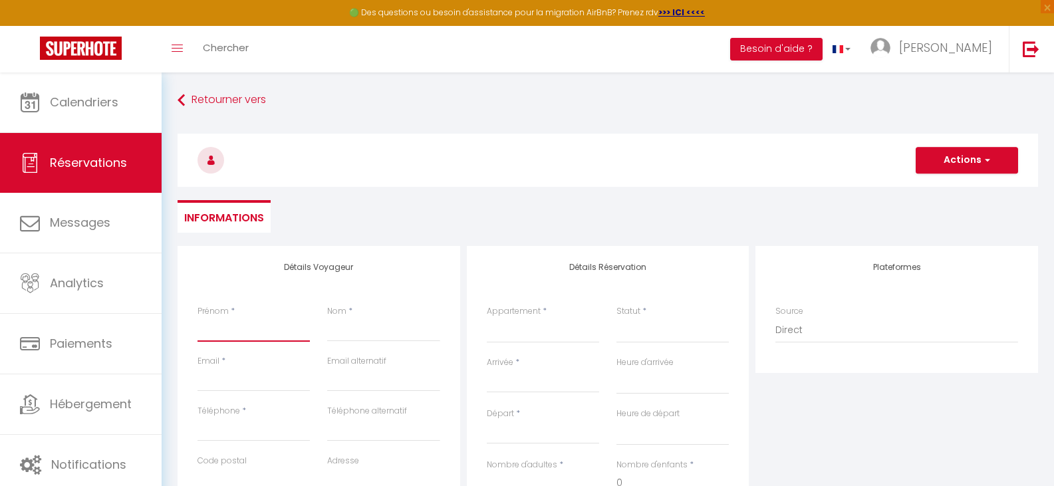
click at [232, 328] on input "Prénom" at bounding box center [253, 330] width 112 height 24
type input "j"
select select
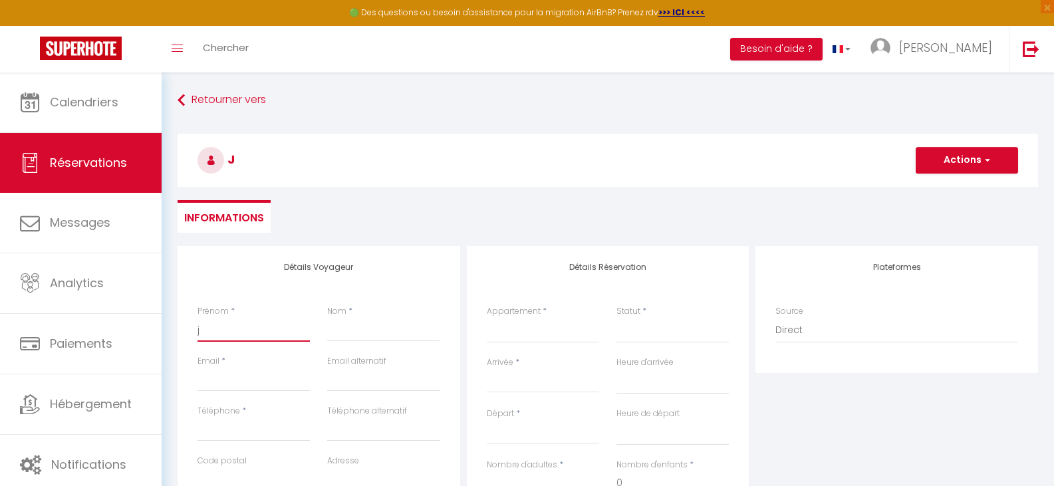
select select
checkbox input "false"
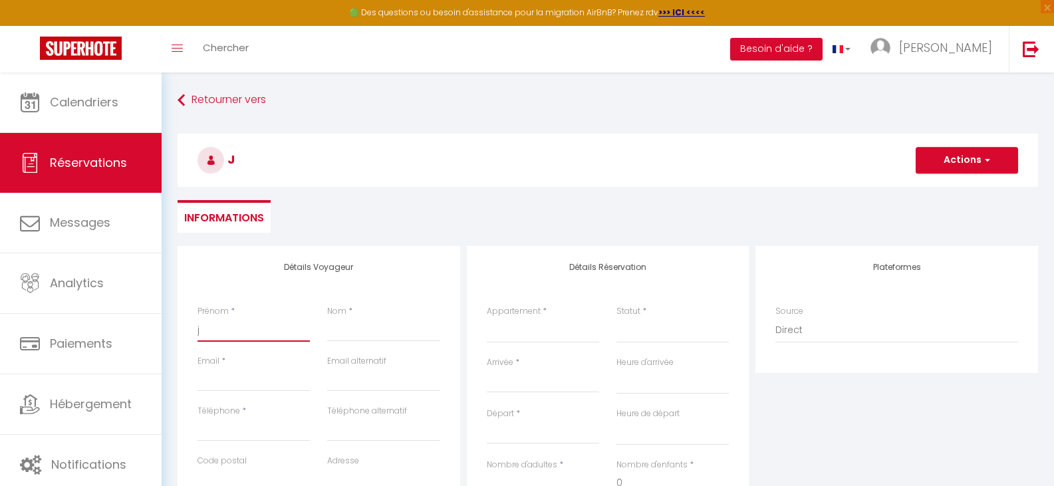
type input "ja"
select select
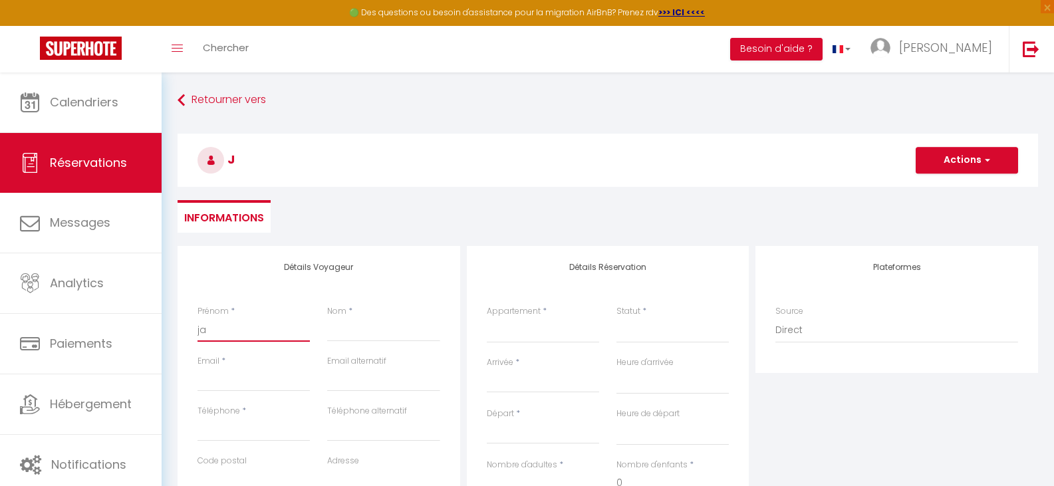
select select
checkbox input "false"
type input "jan"
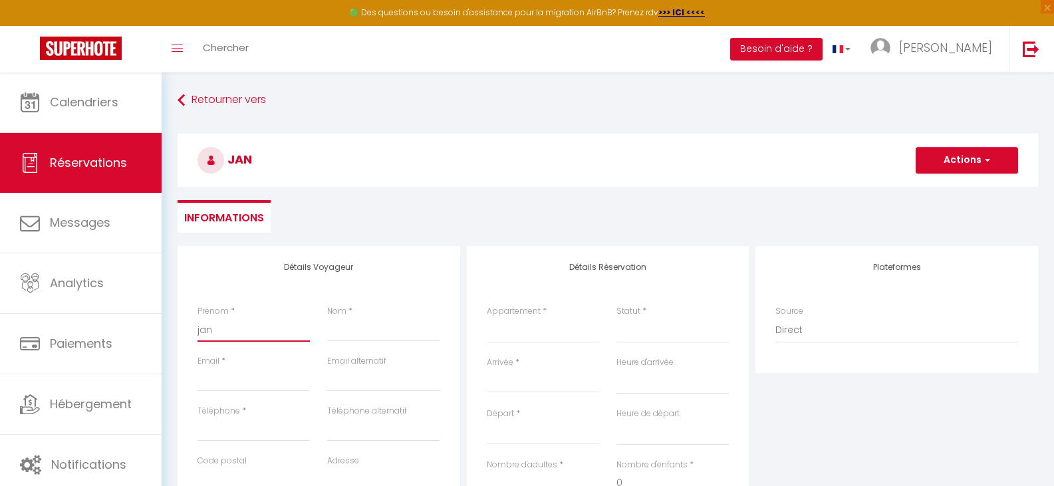
select select
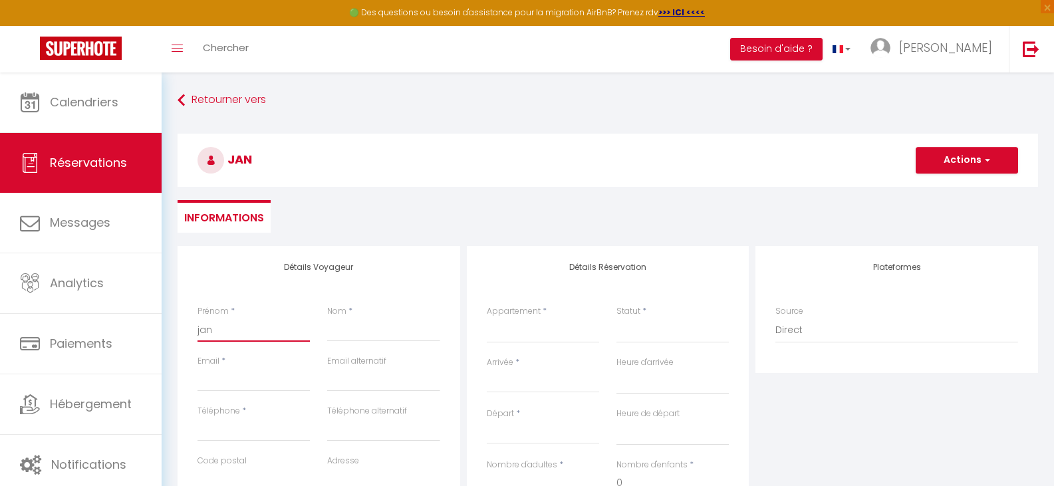
select select
checkbox input "false"
type input "jana"
select select
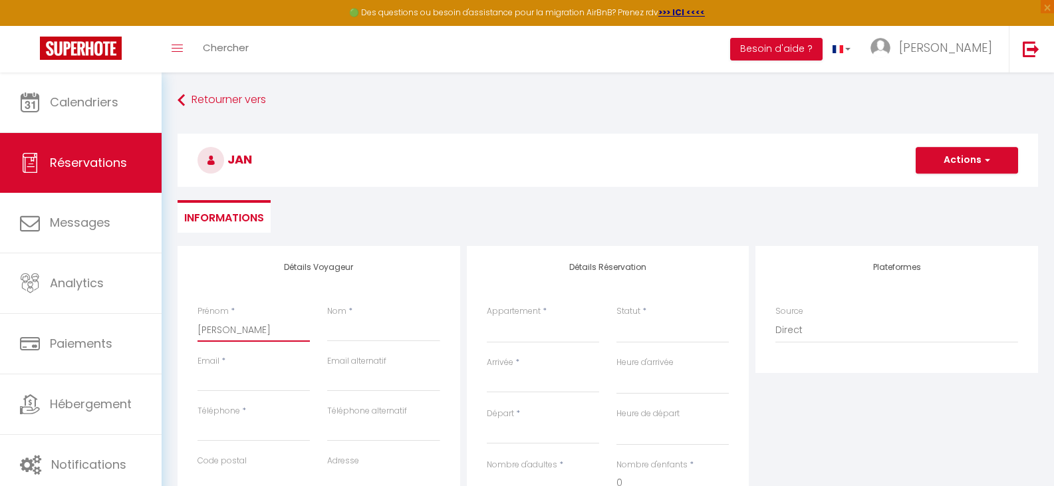
select select
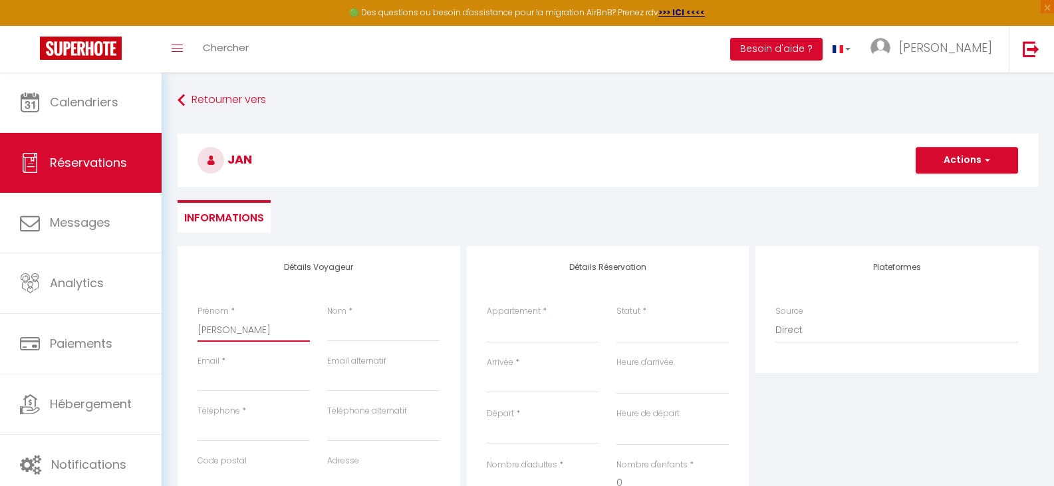
select select
checkbox input "false"
type input "jana"
click at [364, 329] on input "Nom" at bounding box center [383, 330] width 112 height 24
type input "G"
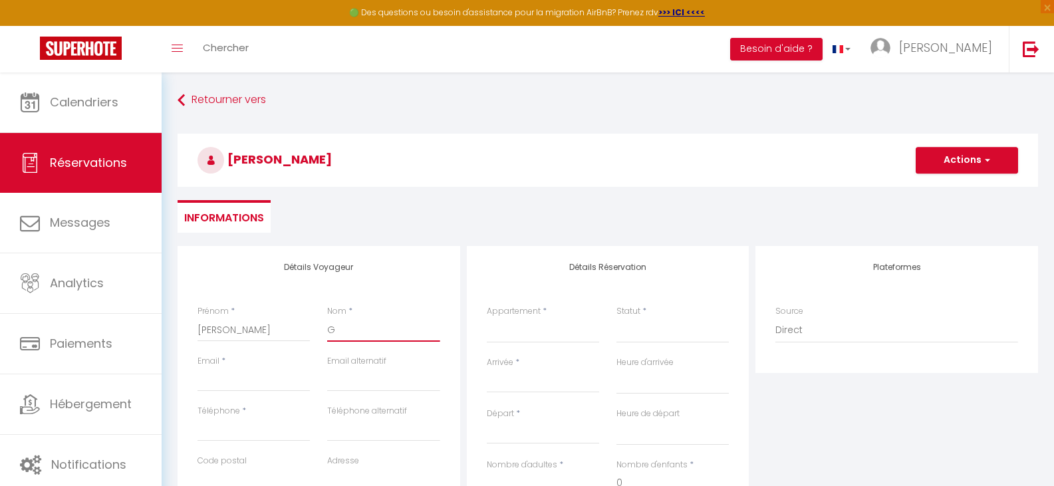
select select
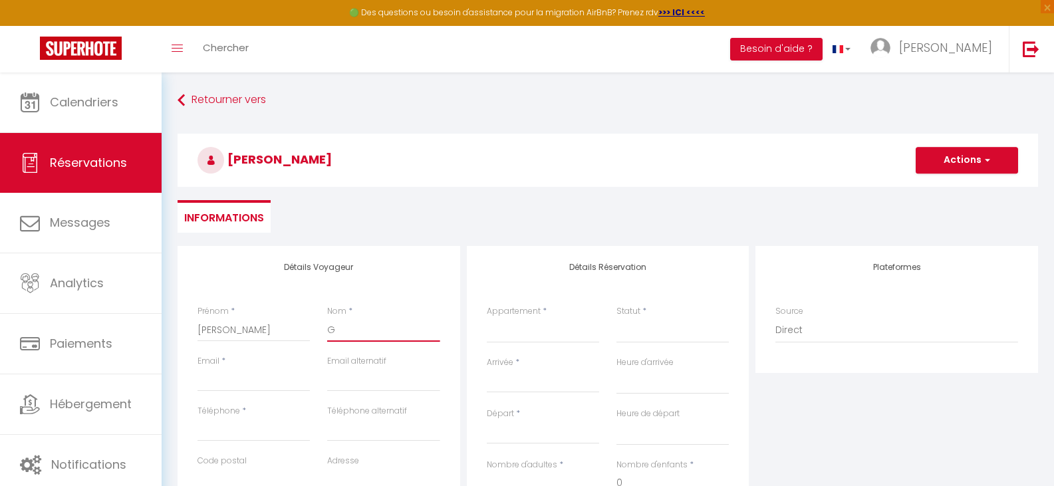
select select
checkbox input "false"
type input "Gr"
select select
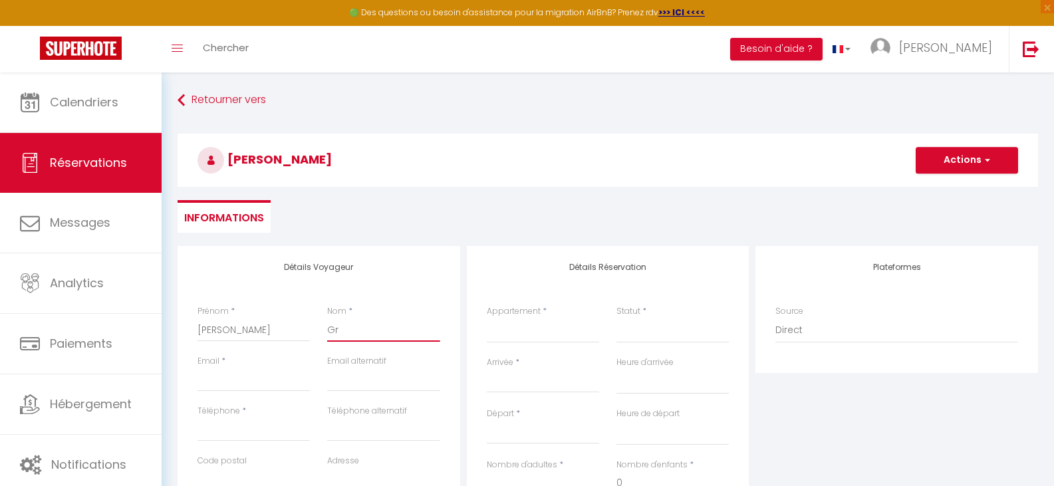
select select
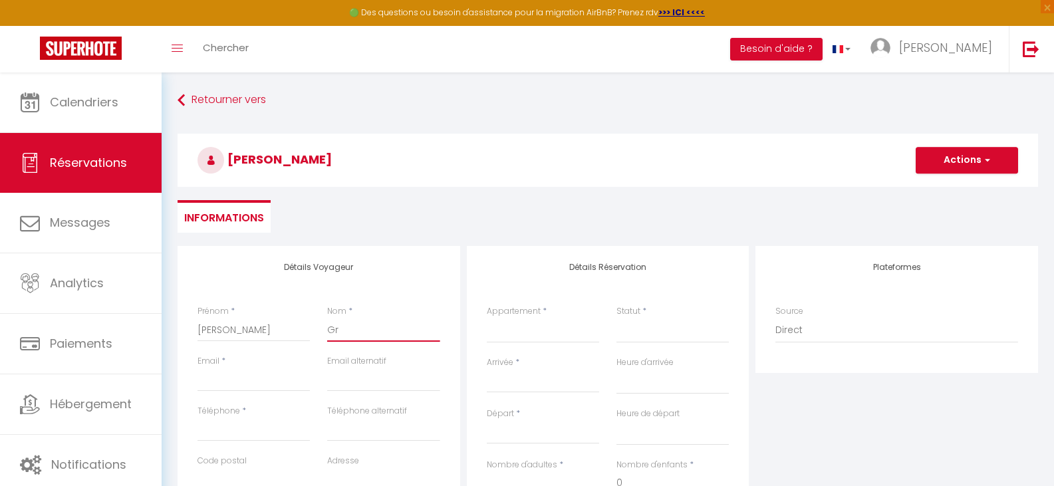
select select
checkbox input "false"
type input "Gru"
select select
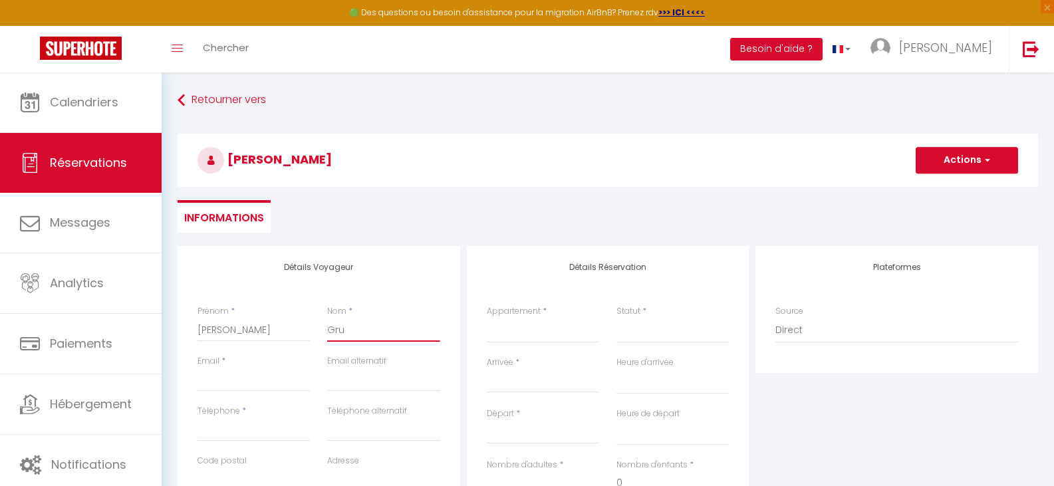
select select
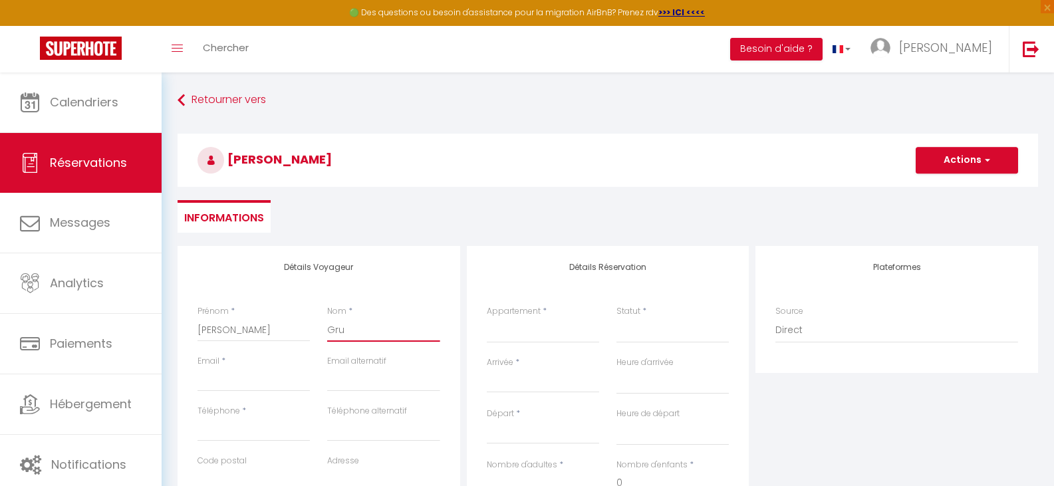
checkbox input "false"
type input "Grub"
select select
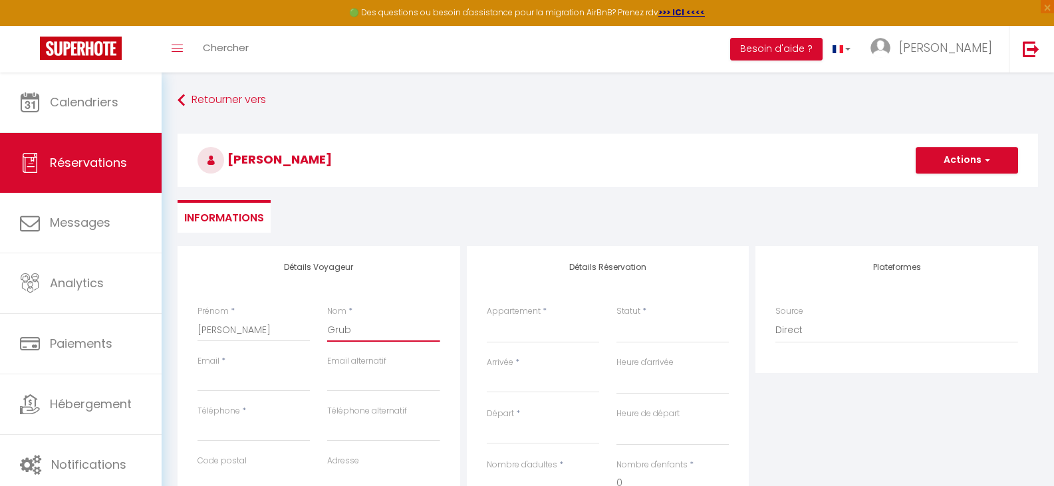
select select
checkbox input "false"
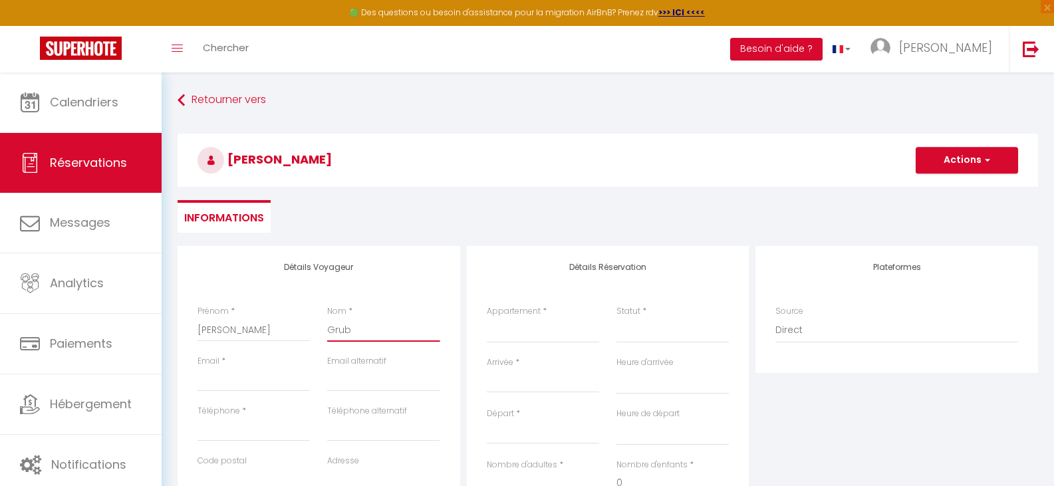
type input "Grube"
select select
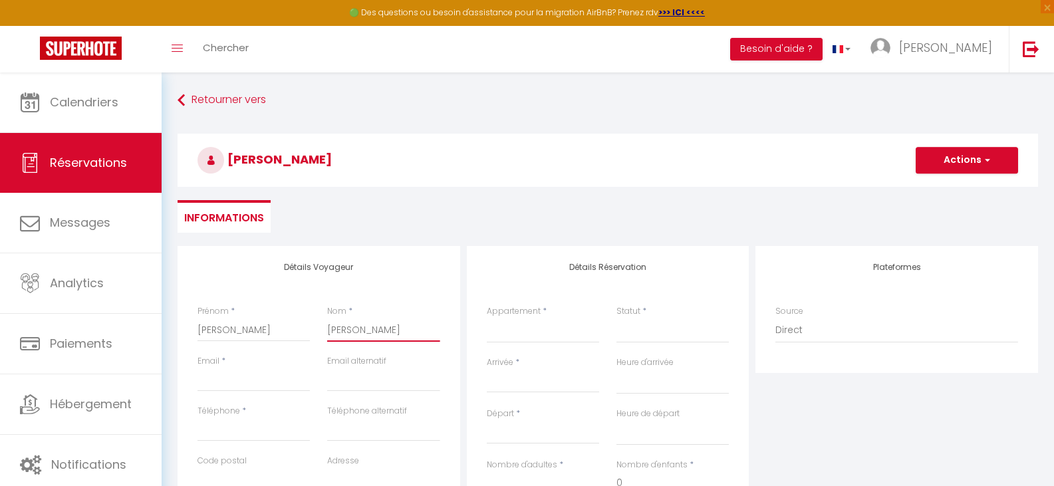
select select
checkbox input "false"
type input "Gruber"
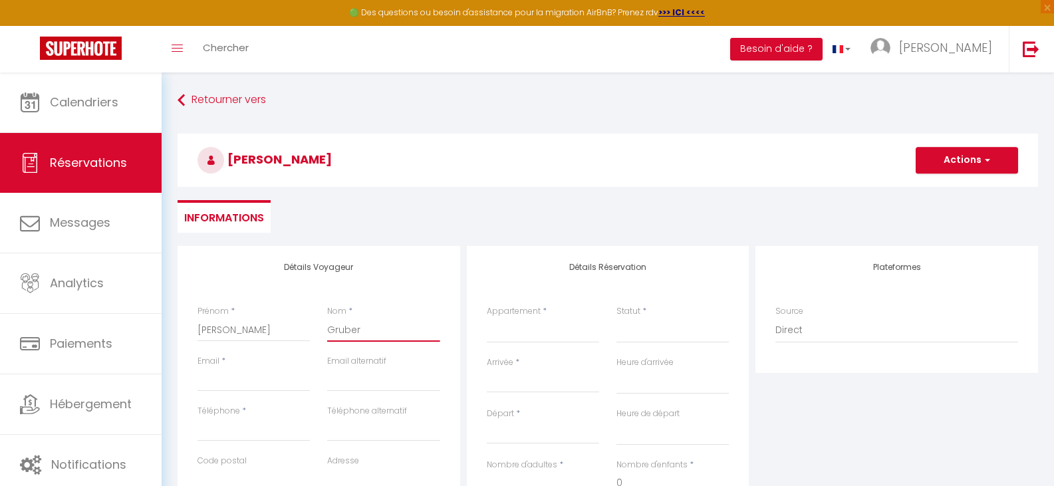
select select
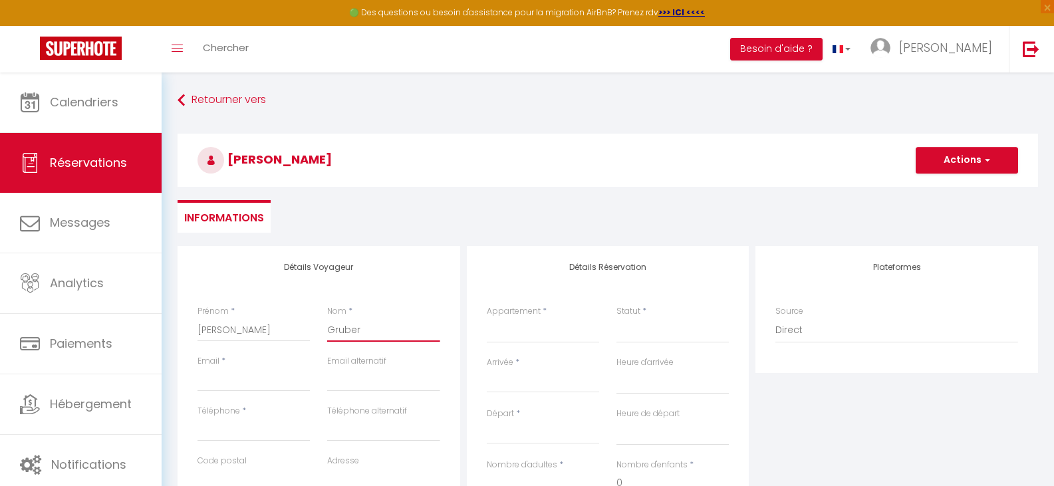
select select
checkbox input "false"
type input "Grubert"
select select
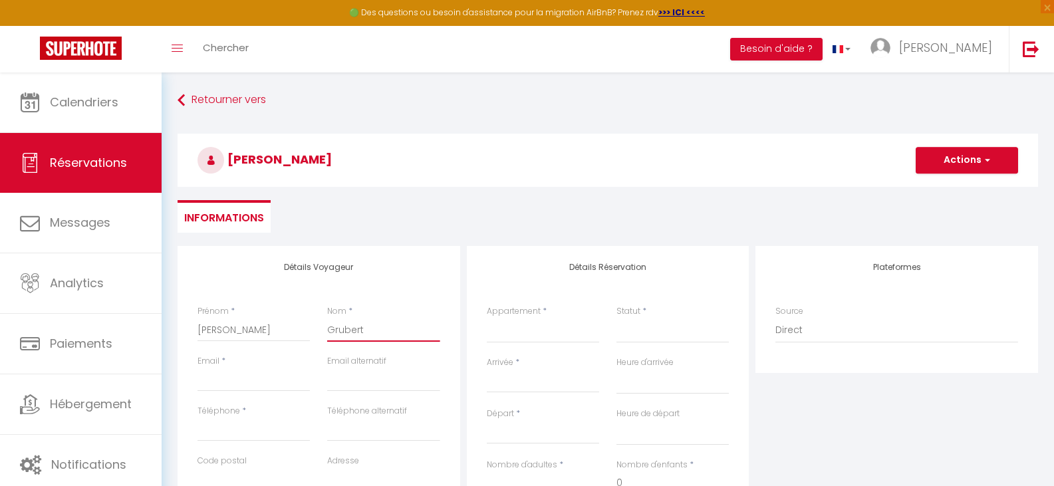
select select
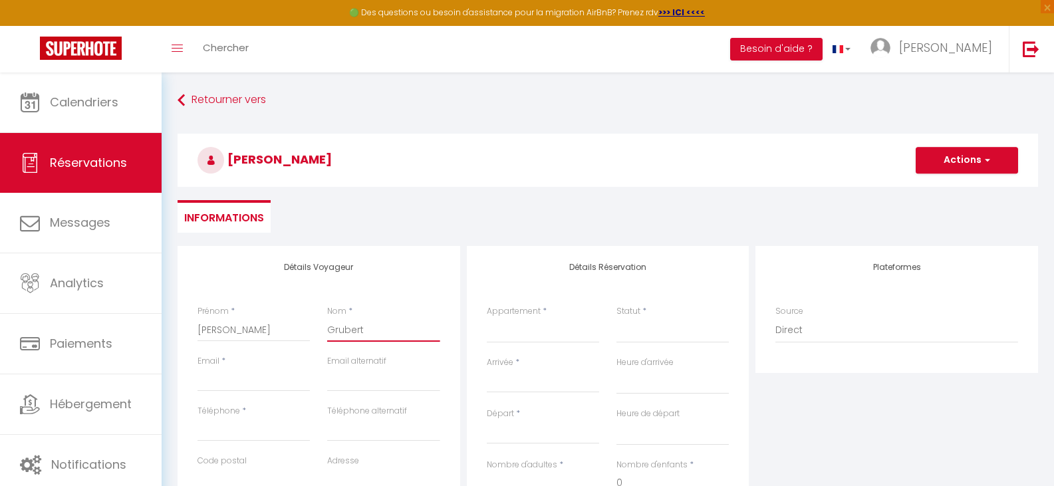
select select
checkbox input "false"
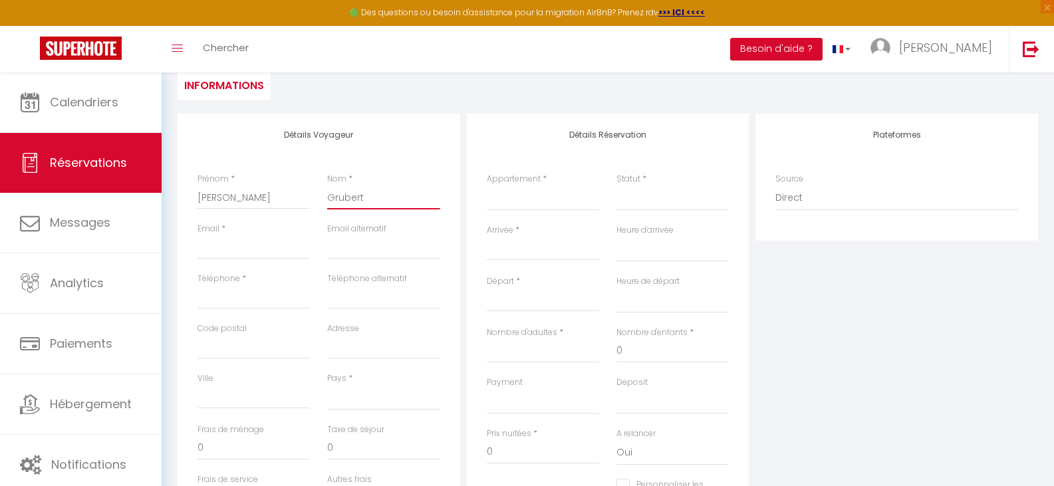
scroll to position [133, 0]
type input "Grubert"
click at [213, 245] on input "Email client" at bounding box center [253, 247] width 112 height 24
type input "j"
select select
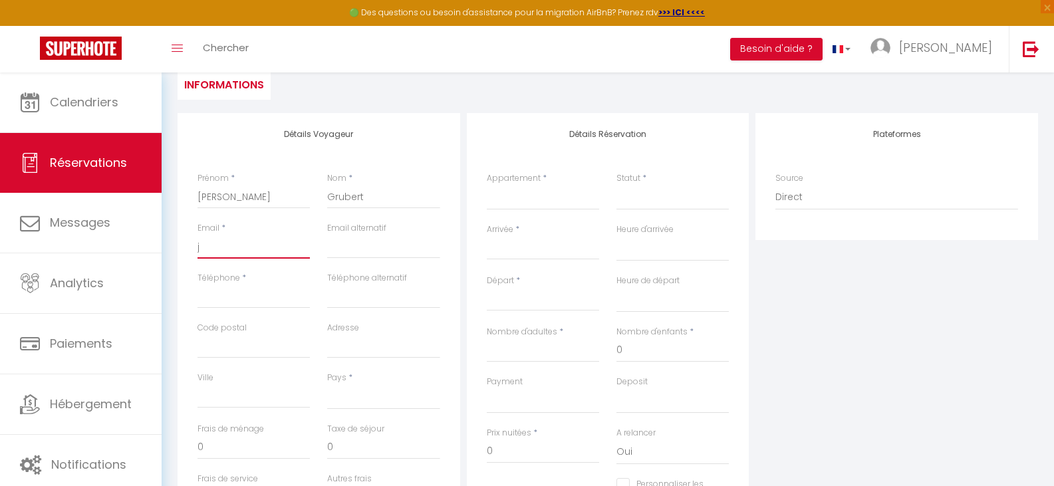
select select
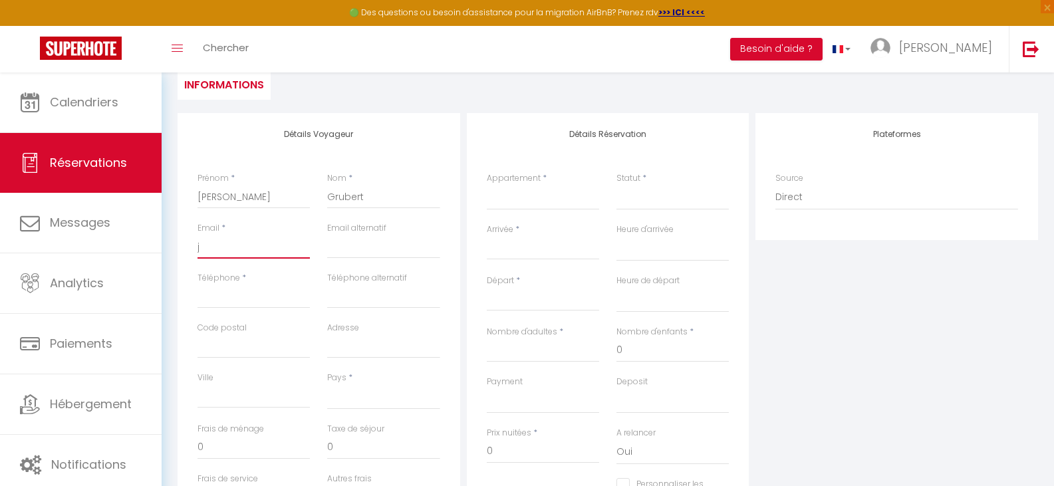
select select
checkbox input "false"
type input "ja"
select select
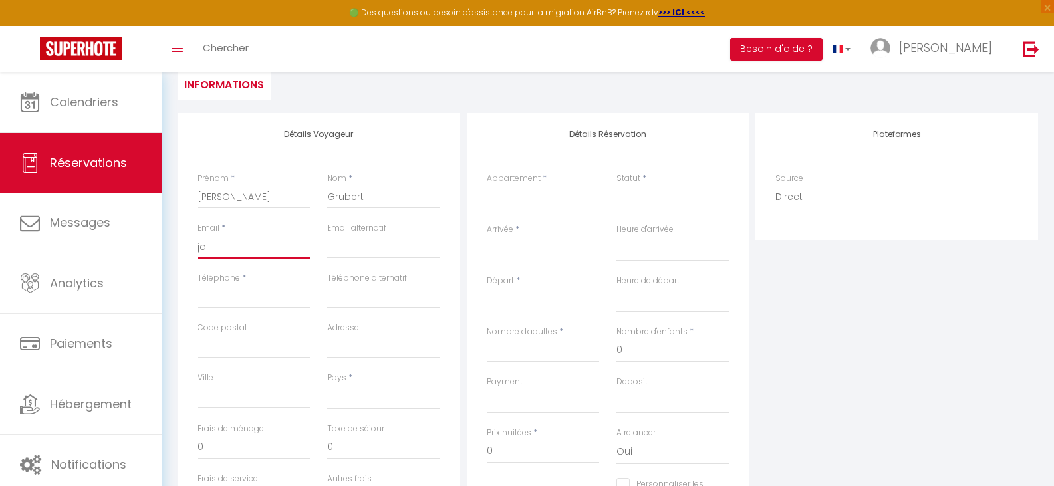
select select
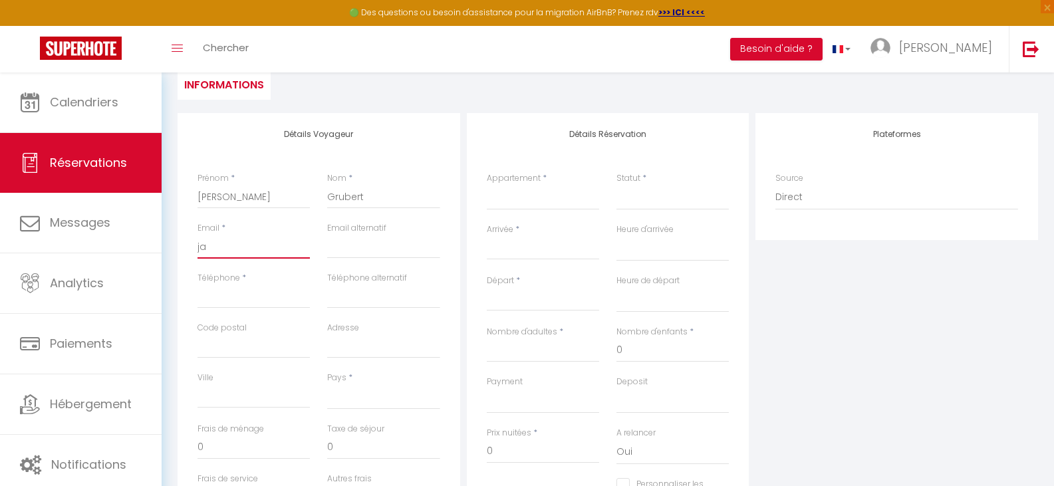
checkbox input "false"
type input "jan"
select select
click at [220, 305] on input "Téléphone" at bounding box center [253, 297] width 112 height 24
click at [211, 351] on input "Code postal" at bounding box center [253, 346] width 112 height 24
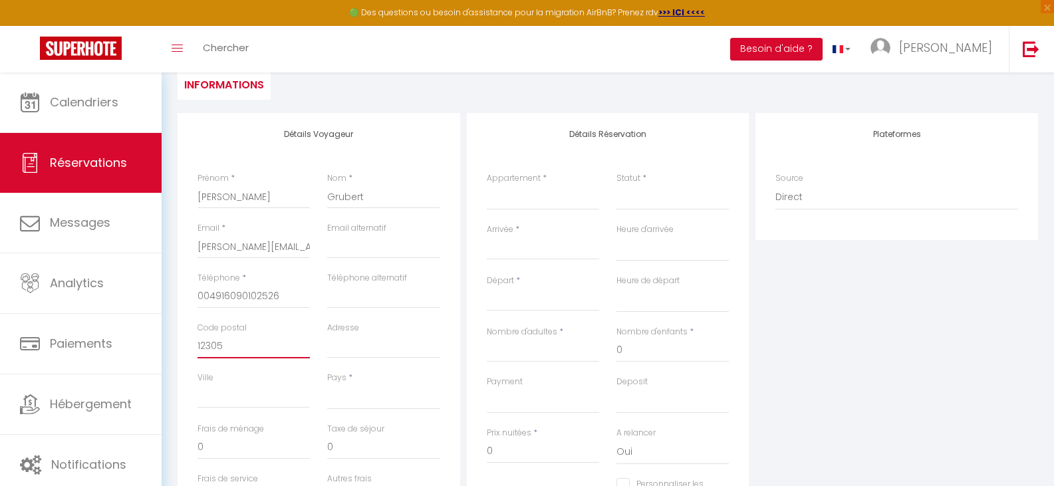
scroll to position [199, 0]
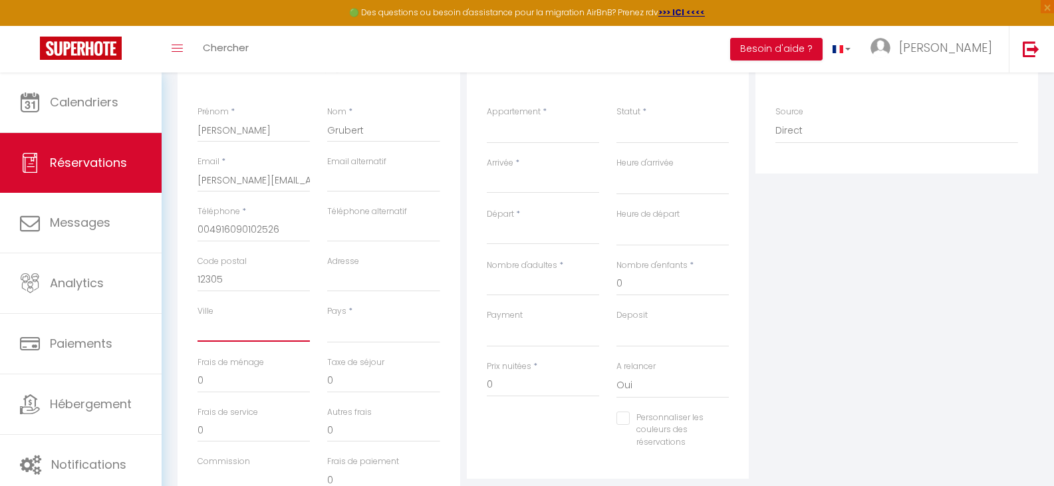
click at [209, 330] on input "Ville" at bounding box center [253, 330] width 112 height 24
click at [357, 335] on select "France Portugal Afghanistan Albania Algeria American Samoa Andorra Angola Angui…" at bounding box center [383, 330] width 112 height 25
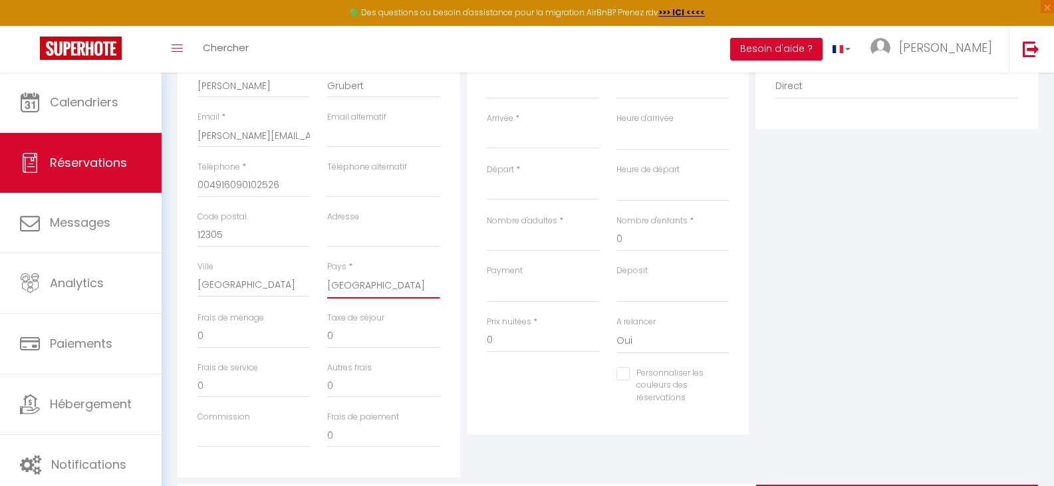
scroll to position [266, 0]
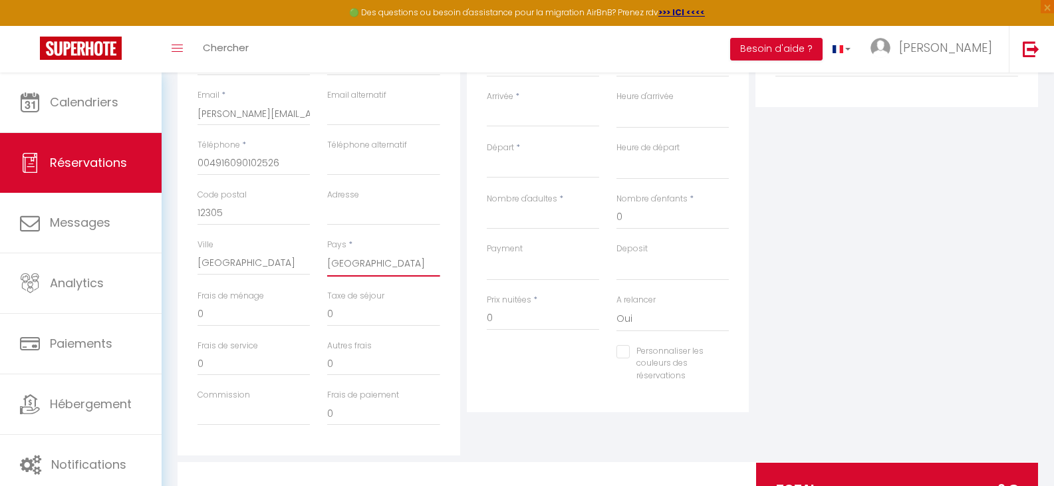
click at [341, 263] on select "France Portugal Afghanistan Albania Algeria American Samoa Andorra Angola Angui…" at bounding box center [383, 263] width 112 height 25
click at [327, 251] on select "France Portugal Afghanistan Albania Algeria American Samoa Andorra Angola Angui…" at bounding box center [383, 263] width 112 height 25
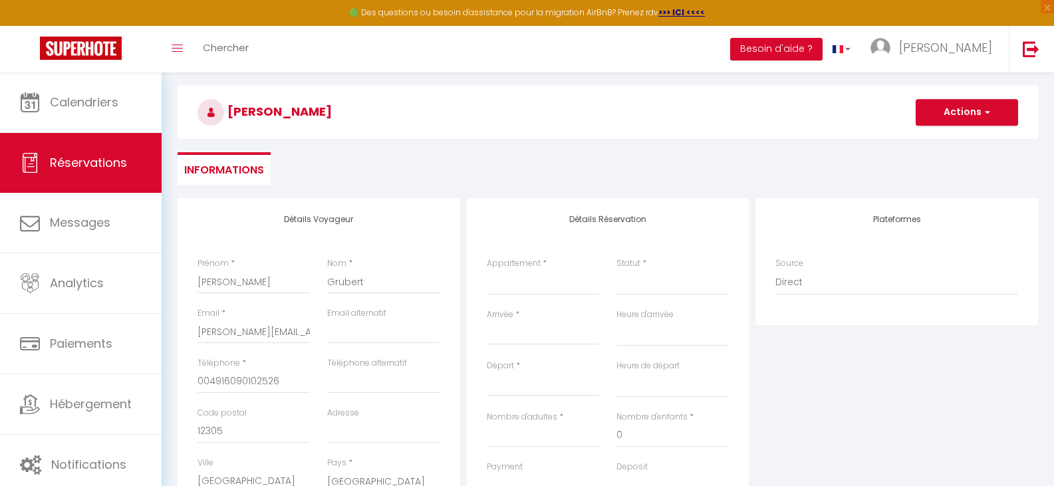
scroll to position [0, 0]
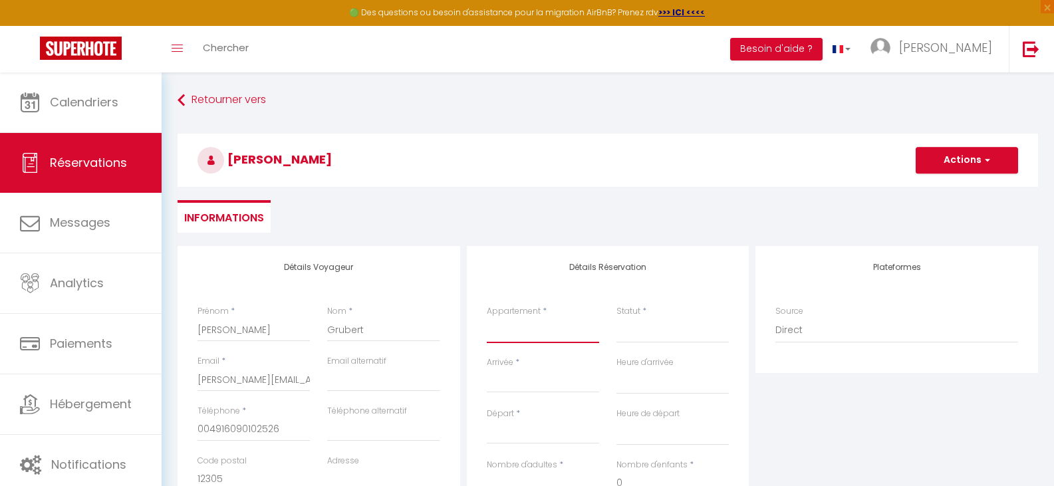
click at [520, 321] on select "Vue Mer · Appartement Fréjus Plage,1 Ch Appartement Bleu Azur, Fréjus Plage, ne…" at bounding box center [543, 330] width 112 height 25
click at [487, 318] on select "Vue Mer · Appartement Fréjus Plage,1 Ch Appartement Bleu Azur, Fréjus Plage, ne…" at bounding box center [543, 330] width 112 height 25
click at [511, 385] on input "Arrivée" at bounding box center [543, 382] width 112 height 17
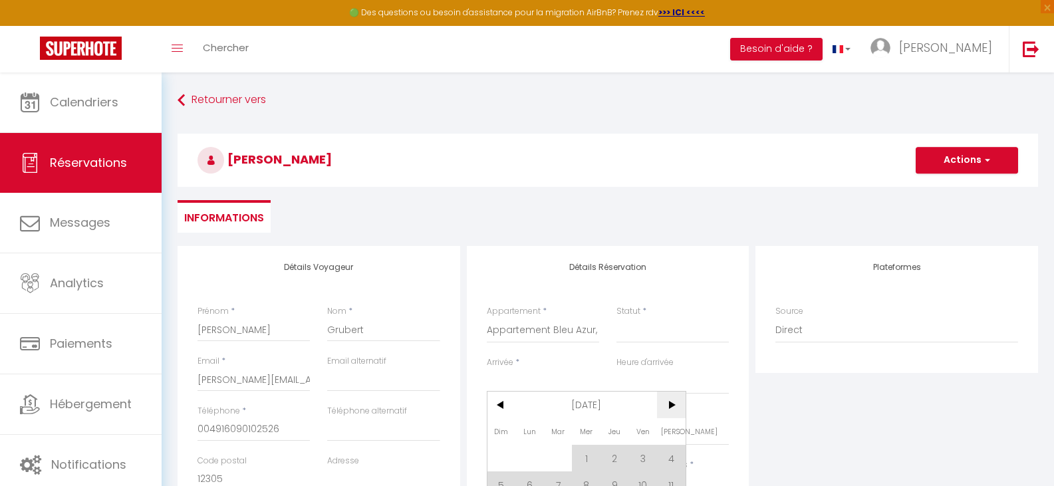
click at [672, 402] on span ">" at bounding box center [671, 405] width 29 height 27
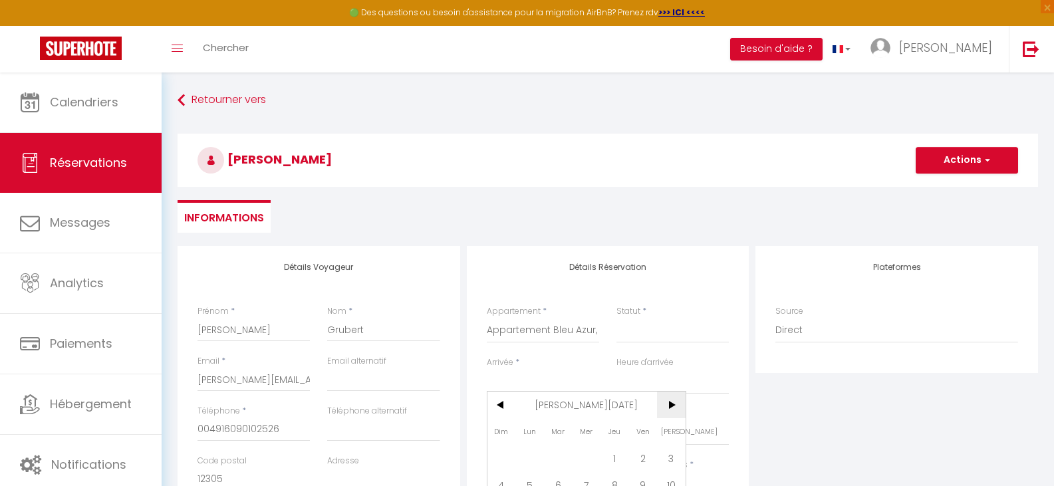
click at [672, 402] on span ">" at bounding box center [671, 405] width 29 height 27
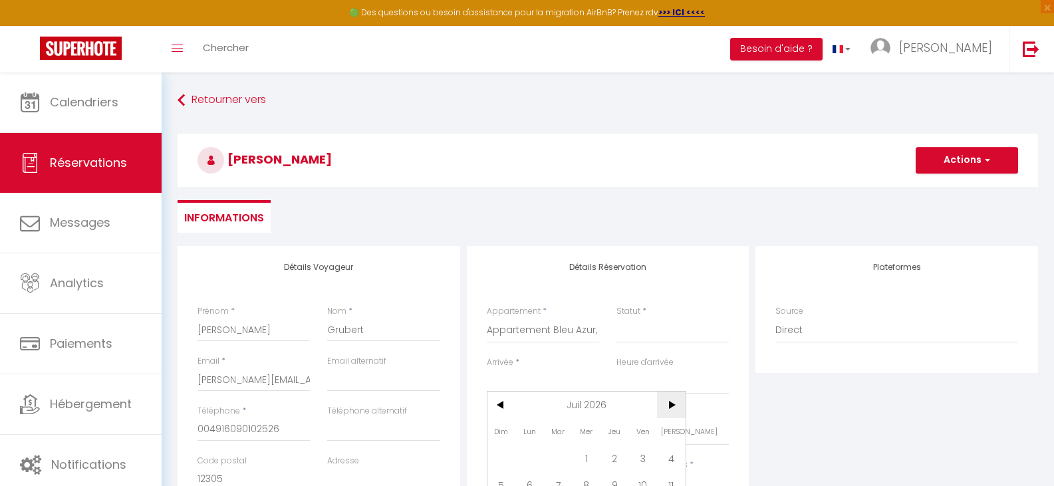
click at [672, 402] on span ">" at bounding box center [671, 405] width 29 height 27
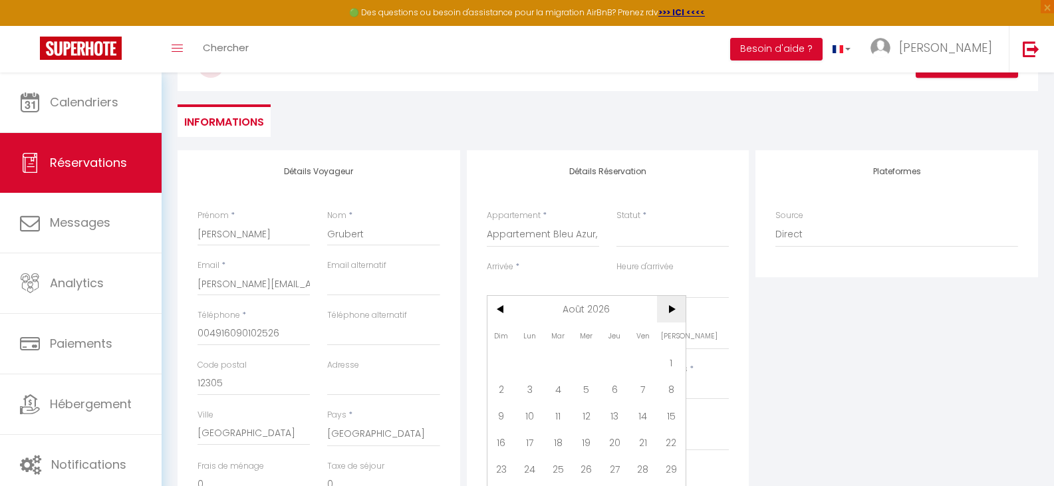
scroll to position [133, 0]
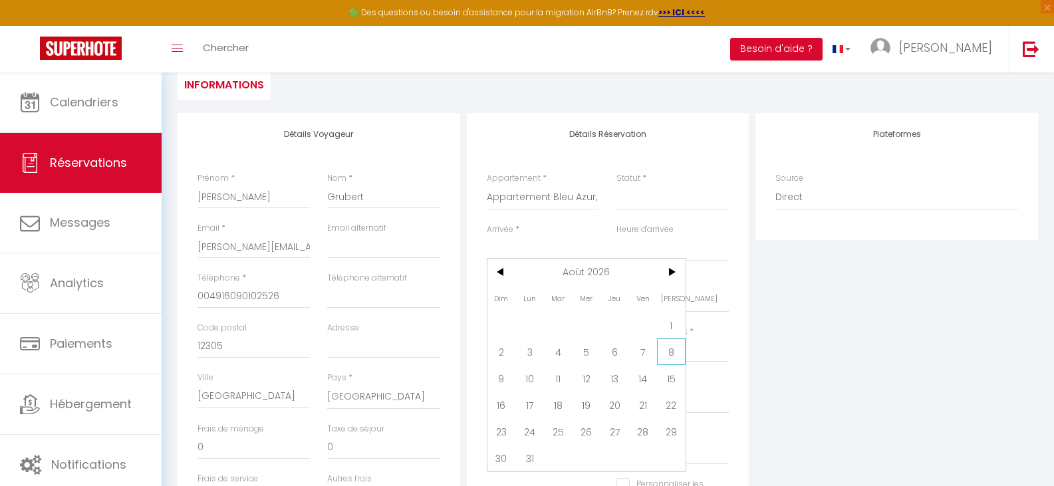
click at [665, 354] on span "8" at bounding box center [671, 351] width 29 height 27
click at [501, 296] on input "Dim 09 Août 2026" at bounding box center [543, 300] width 112 height 17
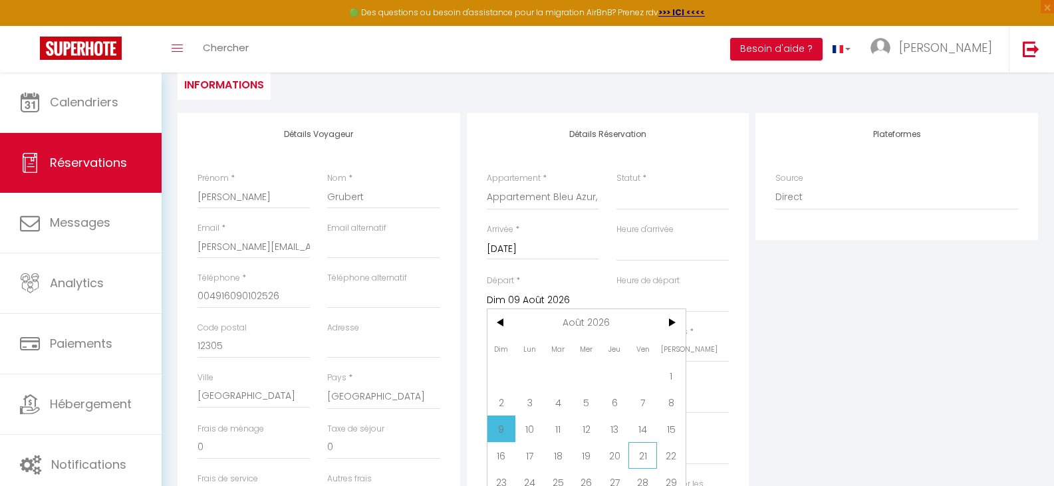
click at [655, 459] on span "21" at bounding box center [642, 455] width 29 height 27
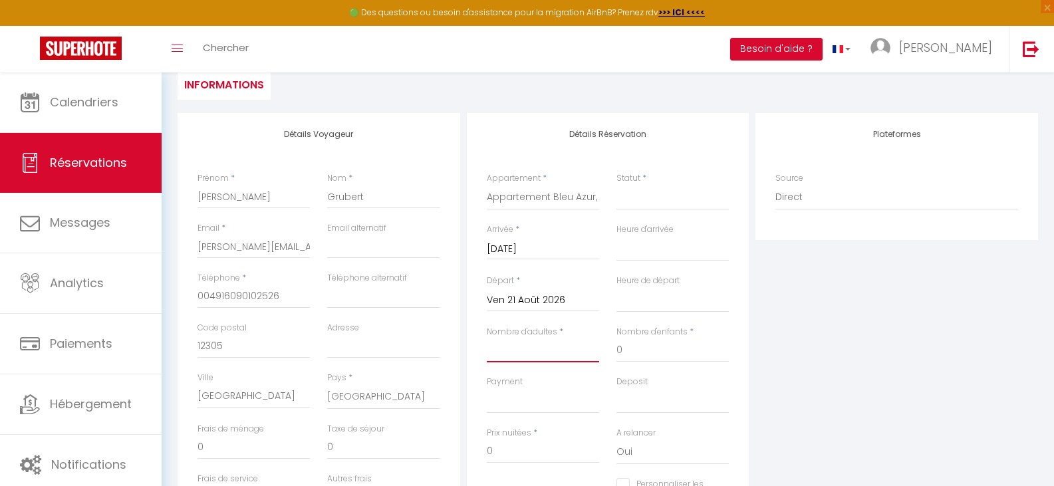
click at [524, 354] on input "Nombre d'adultes" at bounding box center [543, 350] width 112 height 24
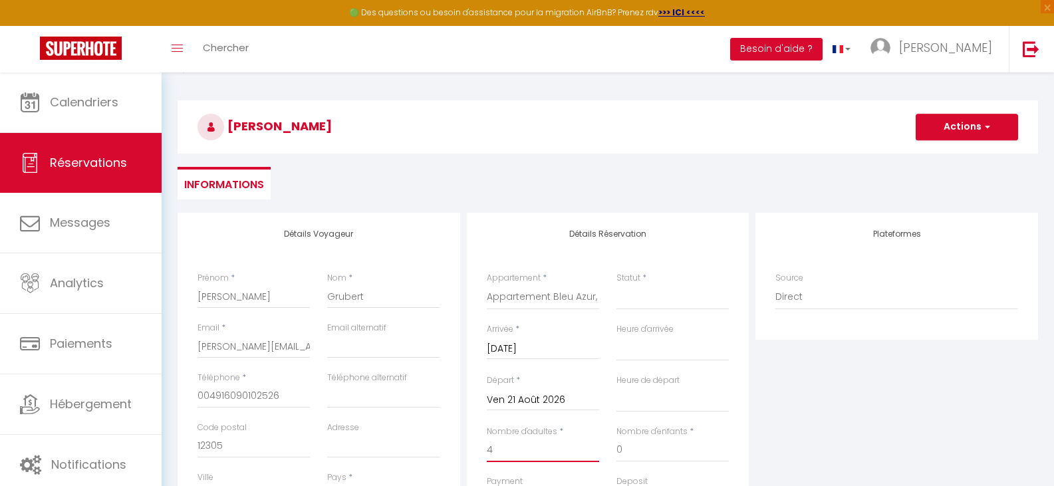
scroll to position [0, 0]
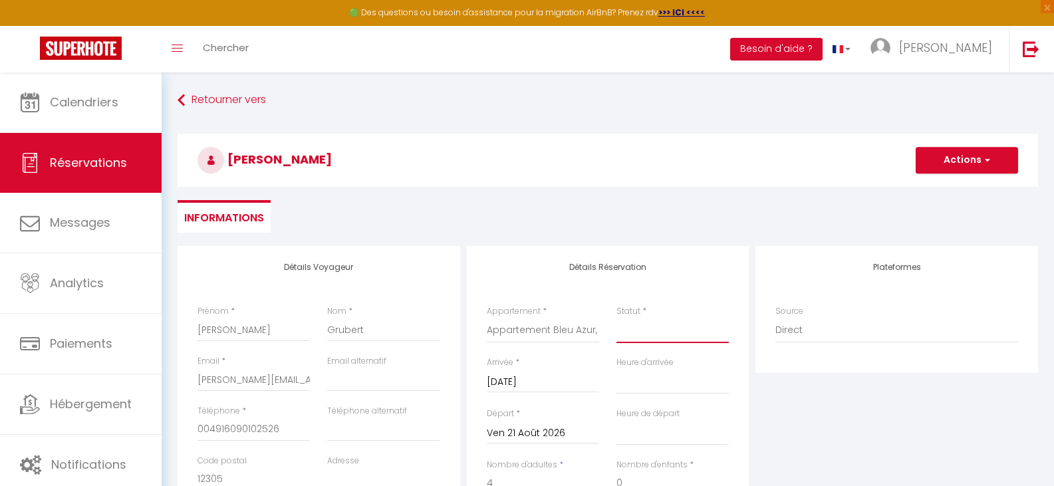
click at [639, 332] on select "Confirmé Non Confirmé Annulé Annulé par le voyageur No Show Request" at bounding box center [672, 330] width 112 height 25
click at [616, 318] on select "Confirmé Non Confirmé Annulé Annulé par le voyageur No Show Request" at bounding box center [672, 330] width 112 height 25
click at [963, 160] on button "Actions" at bounding box center [967, 160] width 102 height 27
click at [953, 187] on link "Enregistrer" at bounding box center [953, 189] width 105 height 17
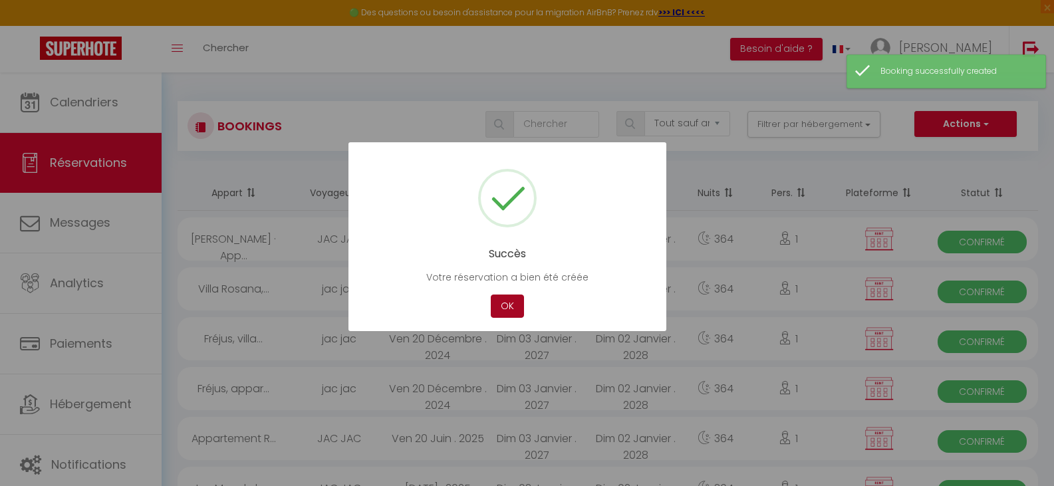
click at [507, 301] on button "OK" at bounding box center [507, 306] width 33 height 23
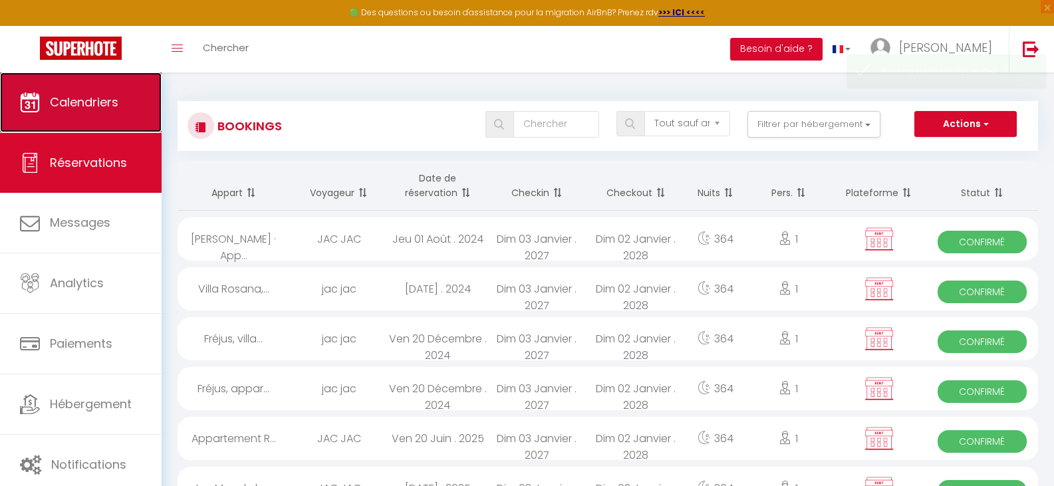
click at [77, 98] on span "Calendriers" at bounding box center [84, 102] width 68 height 17
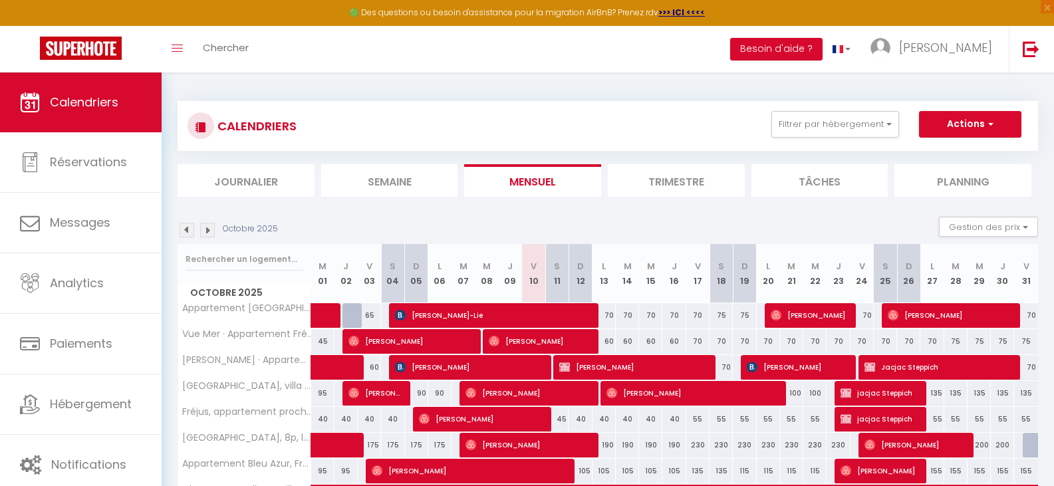
click at [209, 234] on img at bounding box center [207, 230] width 15 height 15
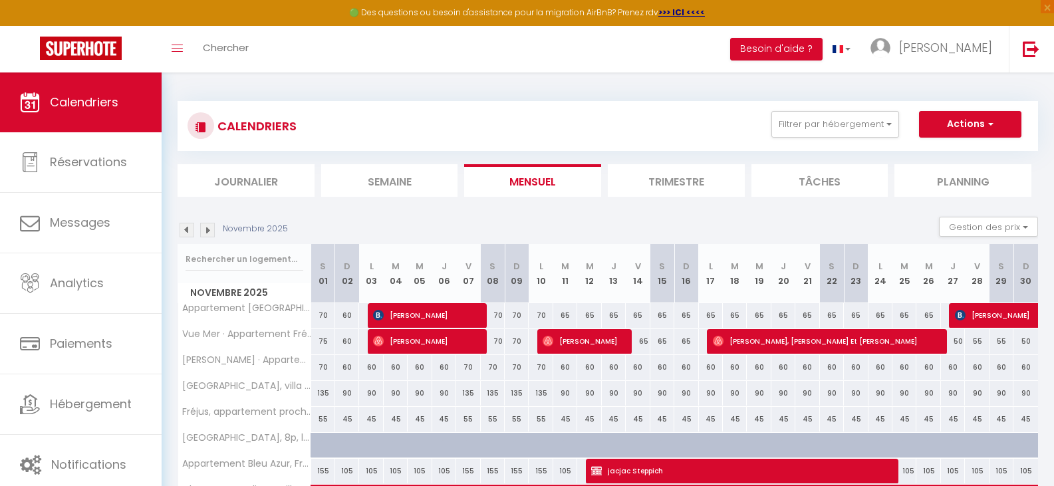
click at [209, 234] on img at bounding box center [207, 230] width 15 height 15
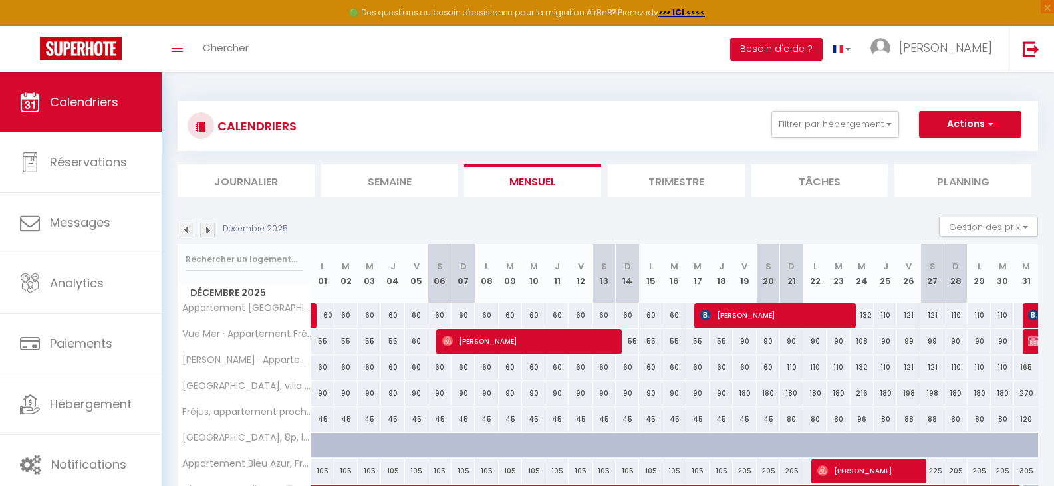
click at [209, 234] on img at bounding box center [207, 230] width 15 height 15
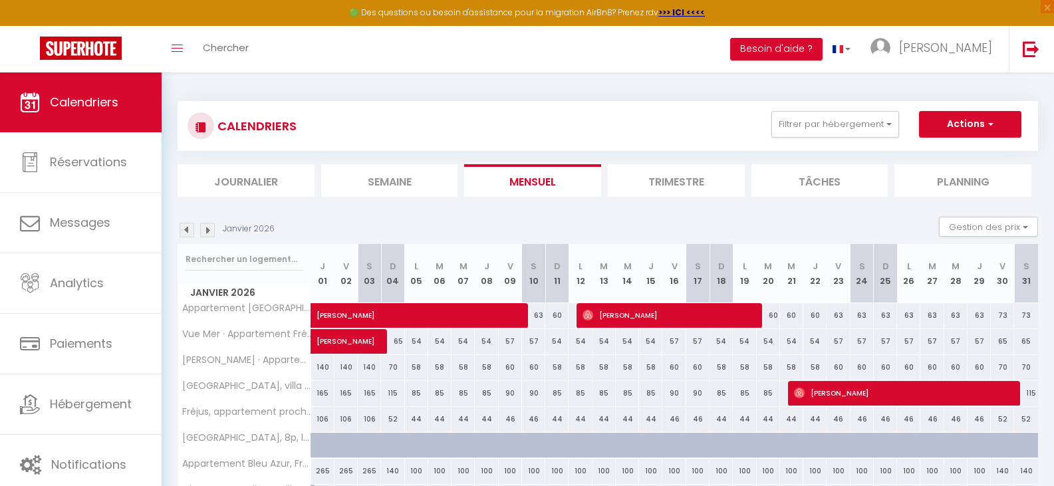
click at [209, 234] on img at bounding box center [207, 230] width 15 height 15
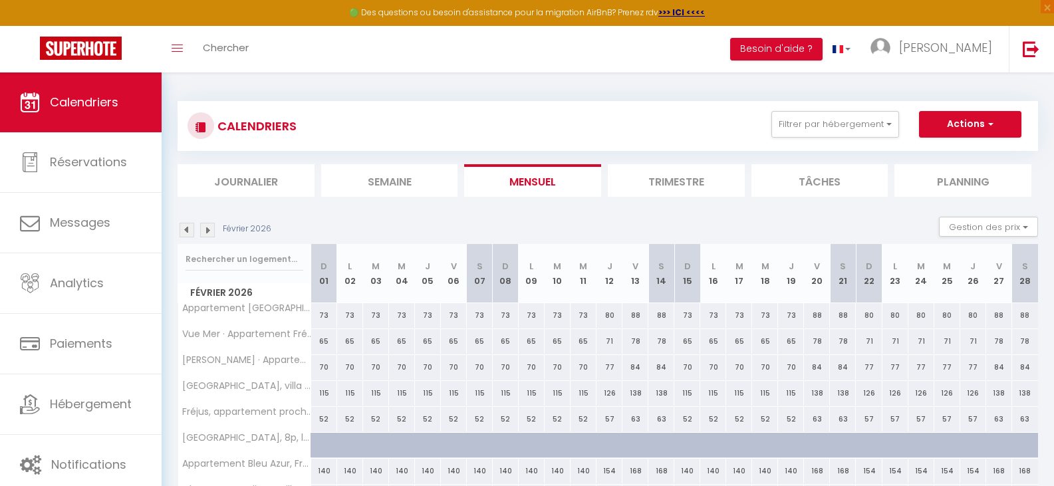
click at [209, 234] on img at bounding box center [207, 230] width 15 height 15
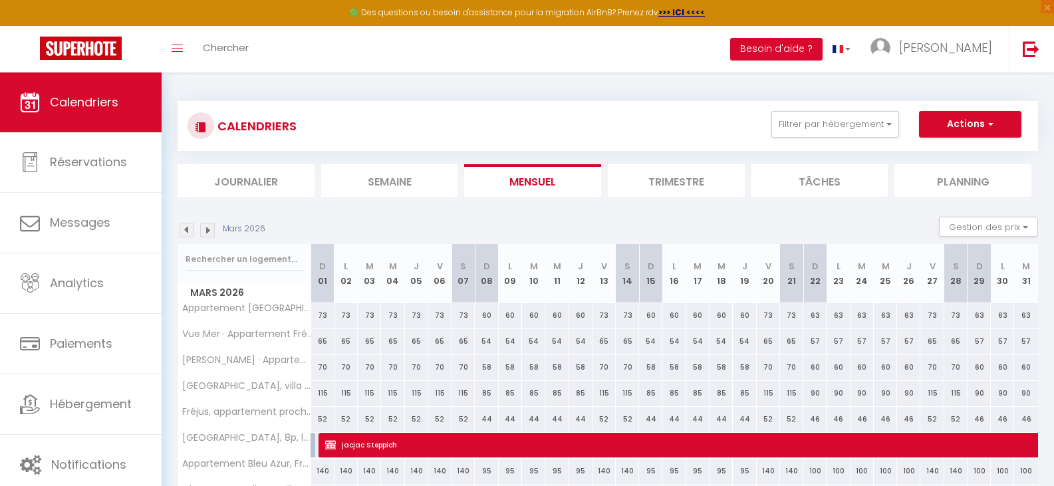
click at [209, 234] on img at bounding box center [207, 230] width 15 height 15
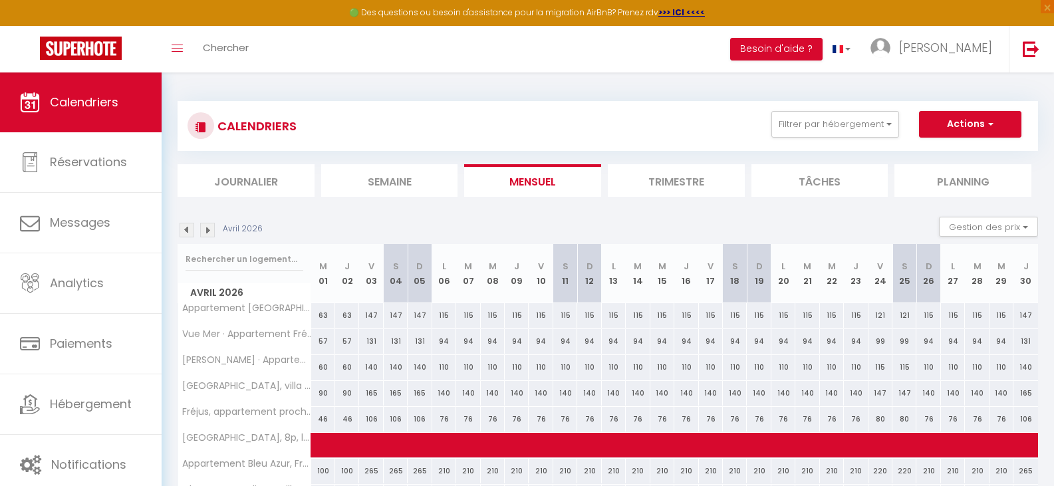
click at [209, 234] on img at bounding box center [207, 230] width 15 height 15
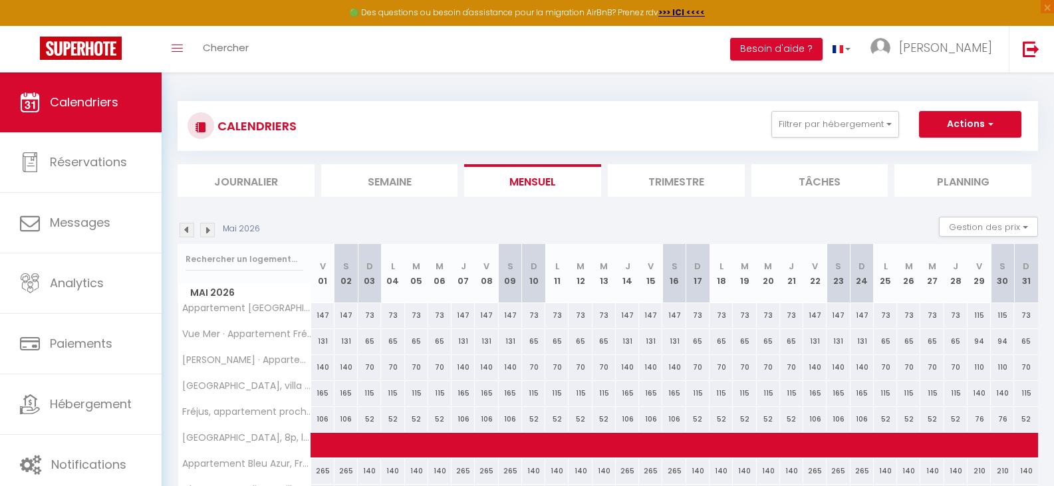
click at [209, 234] on img at bounding box center [207, 230] width 15 height 15
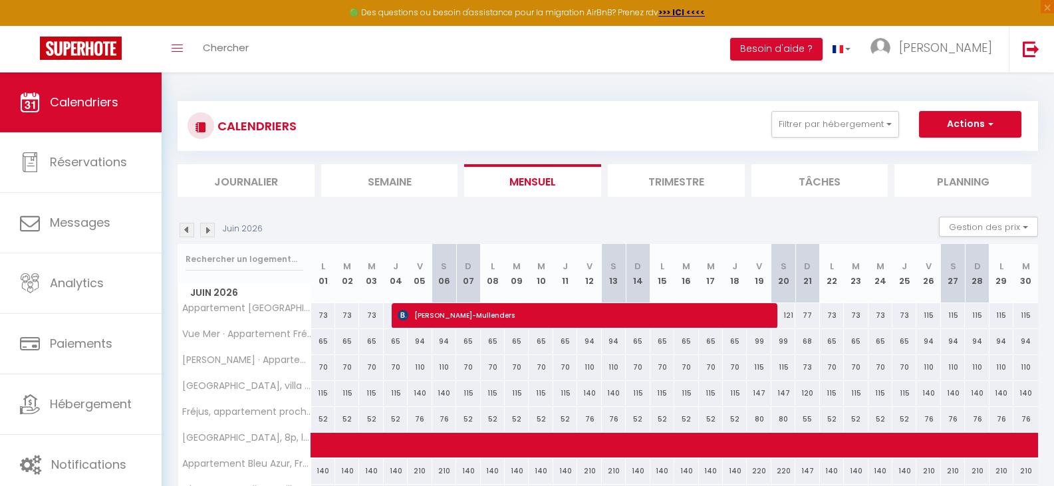
click at [209, 234] on img at bounding box center [207, 230] width 15 height 15
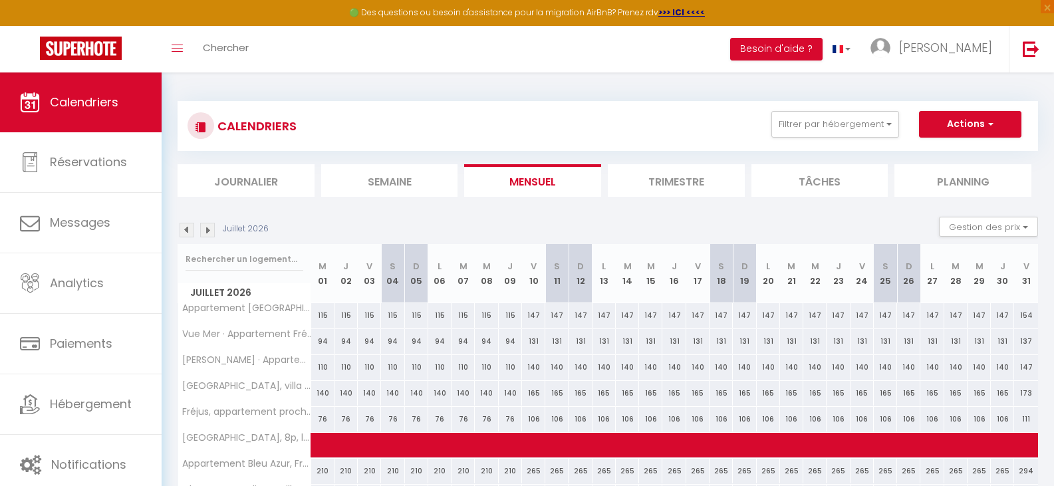
click at [209, 234] on img at bounding box center [207, 230] width 15 height 15
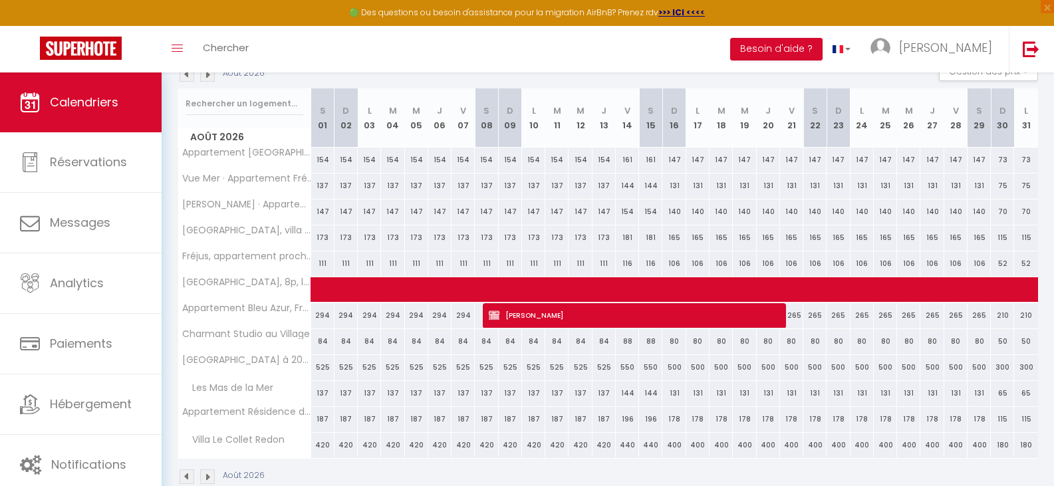
scroll to position [184, 0]
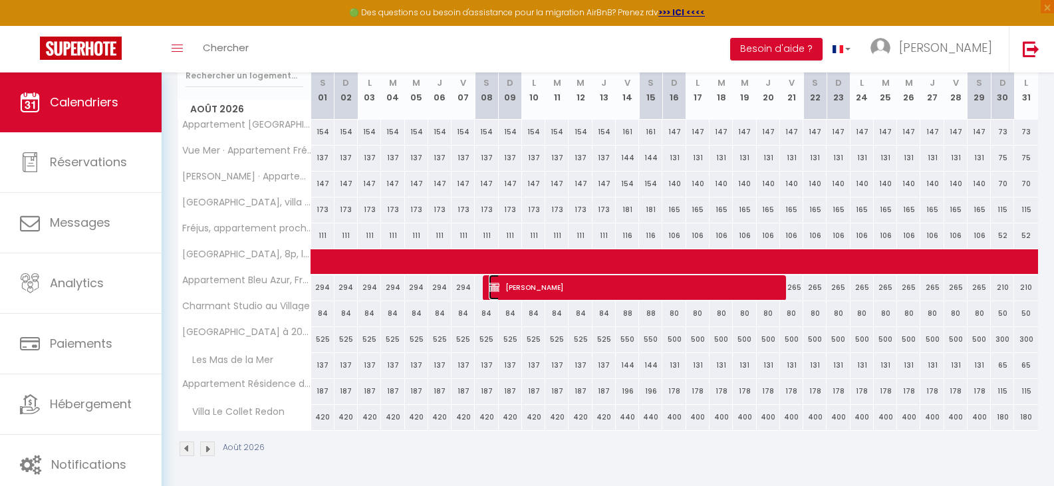
click at [642, 281] on span "jana Grubert" at bounding box center [632, 287] width 287 height 25
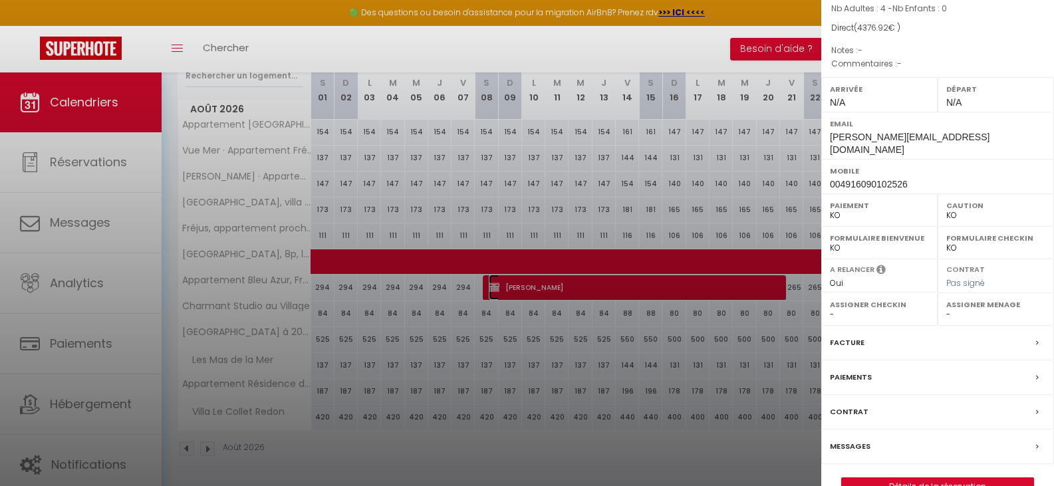
scroll to position [147, 0]
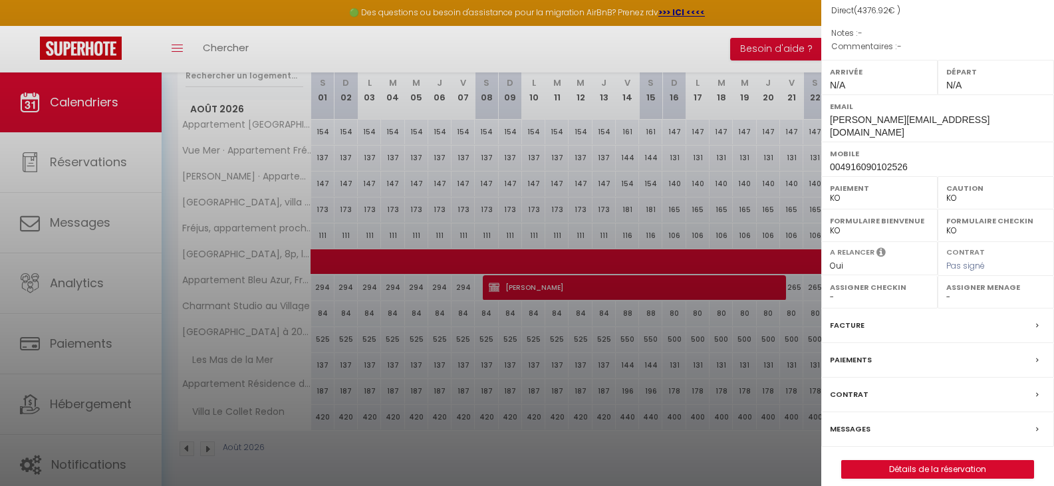
click at [860, 318] on label "Facture" at bounding box center [847, 325] width 35 height 14
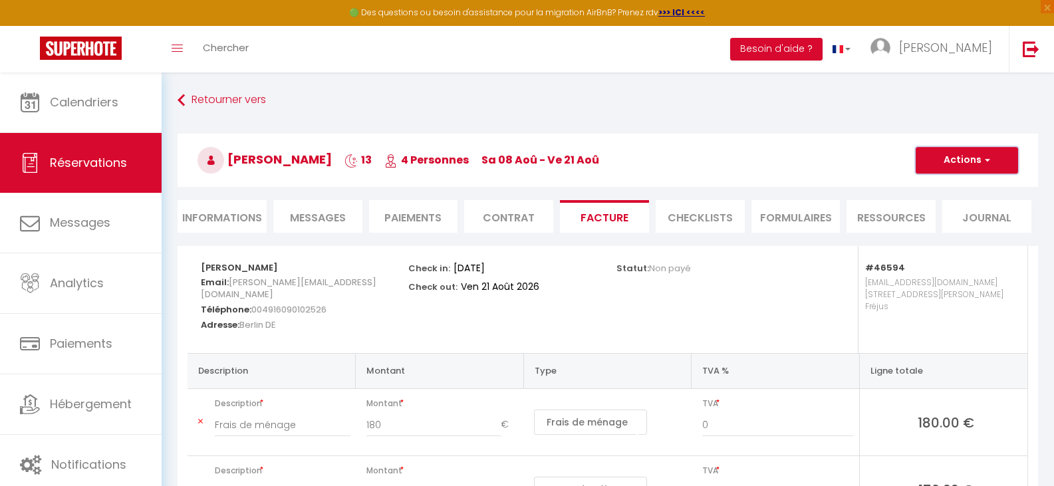
click at [967, 158] on button "Actions" at bounding box center [967, 160] width 102 height 27
click at [967, 209] on link "Aperçu et éditer" at bounding box center [957, 206] width 112 height 17
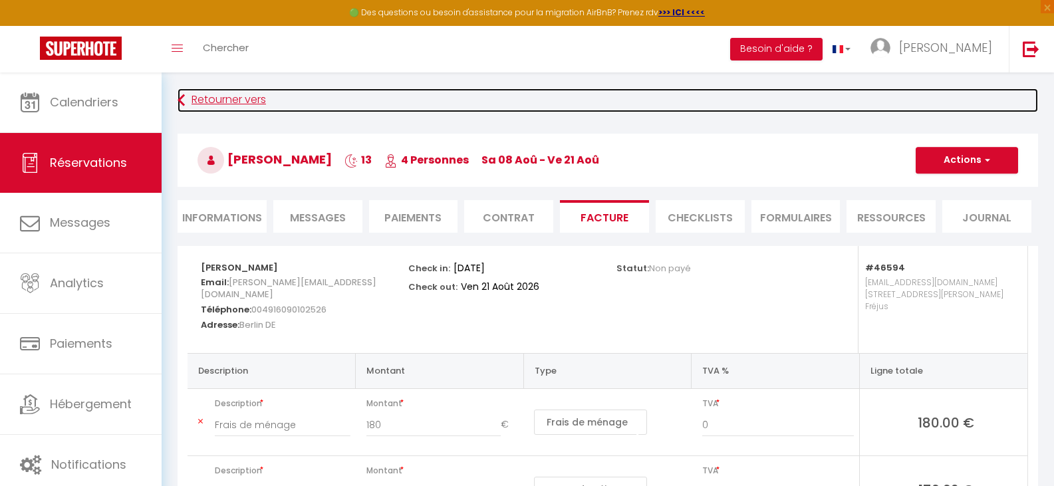
click at [184, 97] on icon at bounding box center [181, 100] width 7 height 24
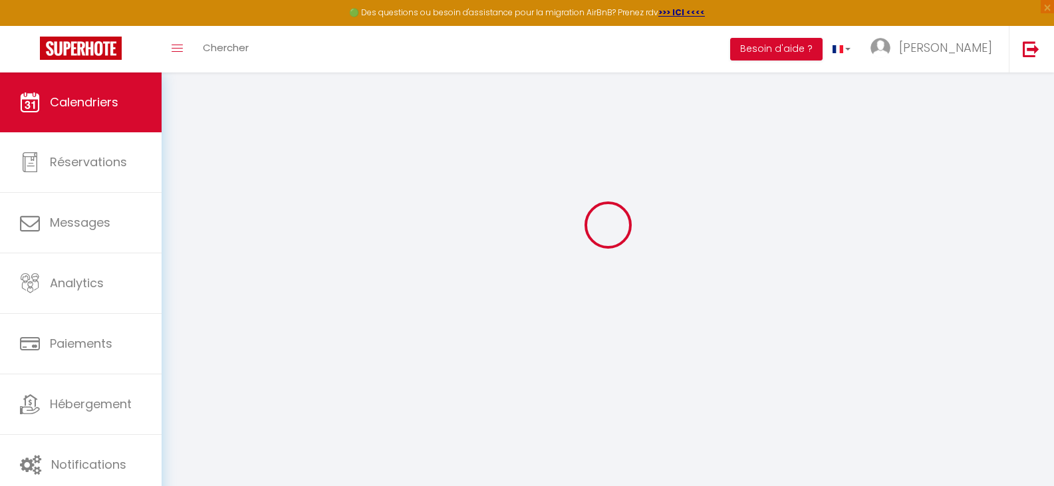
scroll to position [72, 0]
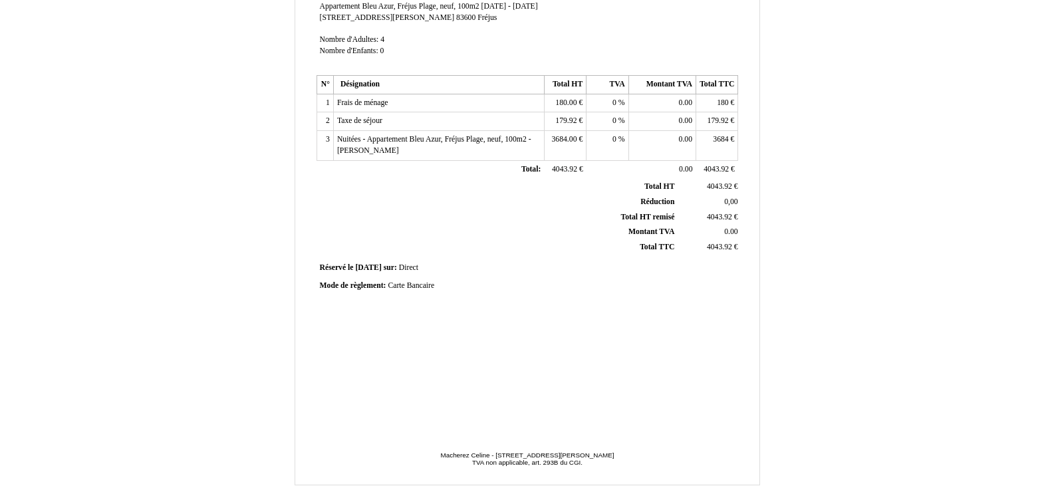
scroll to position [316, 0]
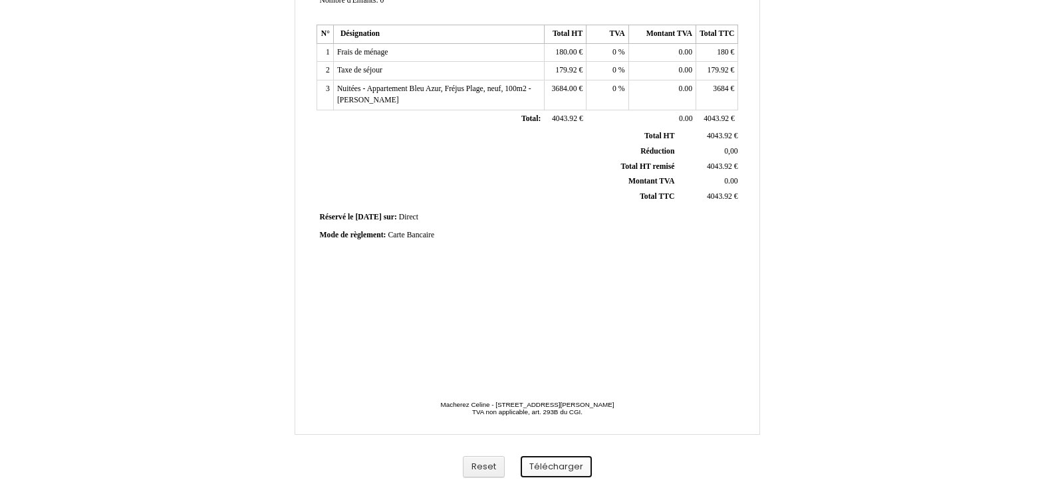
click at [551, 459] on button "Télécharger" at bounding box center [556, 467] width 71 height 22
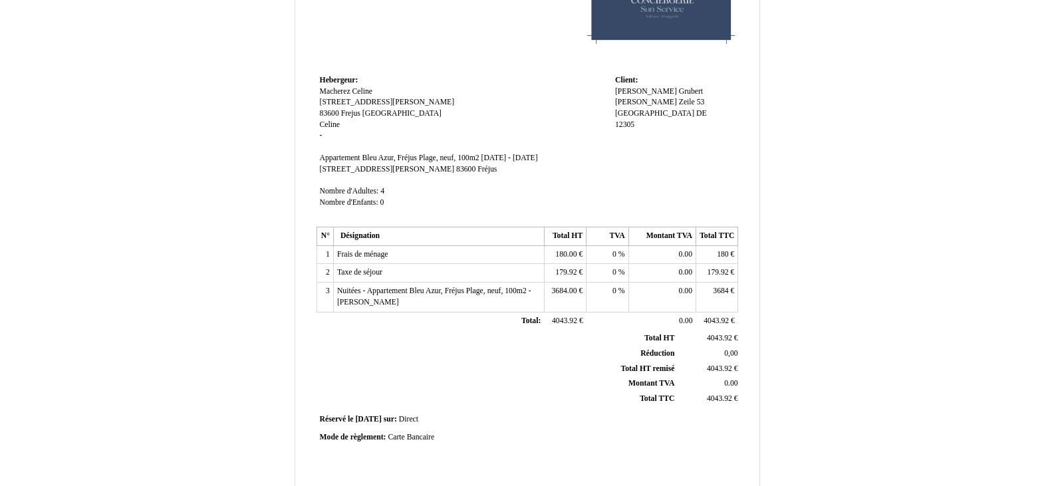
scroll to position [0, 0]
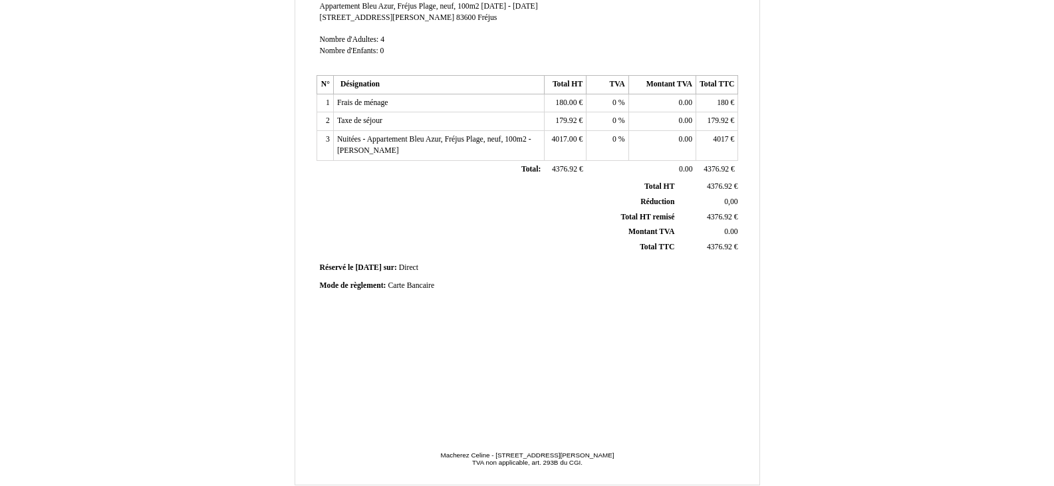
scroll to position [316, 0]
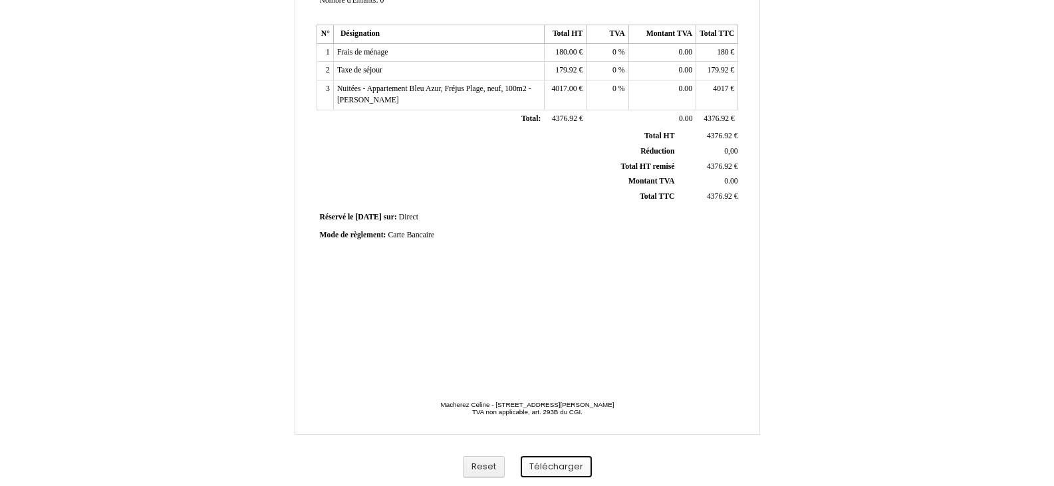
click at [544, 461] on button "Télécharger" at bounding box center [556, 467] width 71 height 22
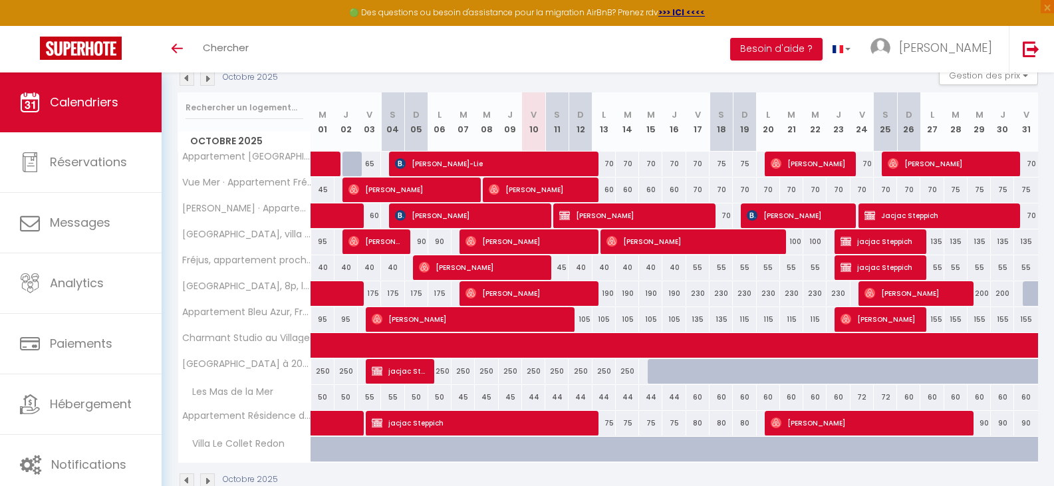
scroll to position [184, 0]
